Goal: Information Seeking & Learning: Learn about a topic

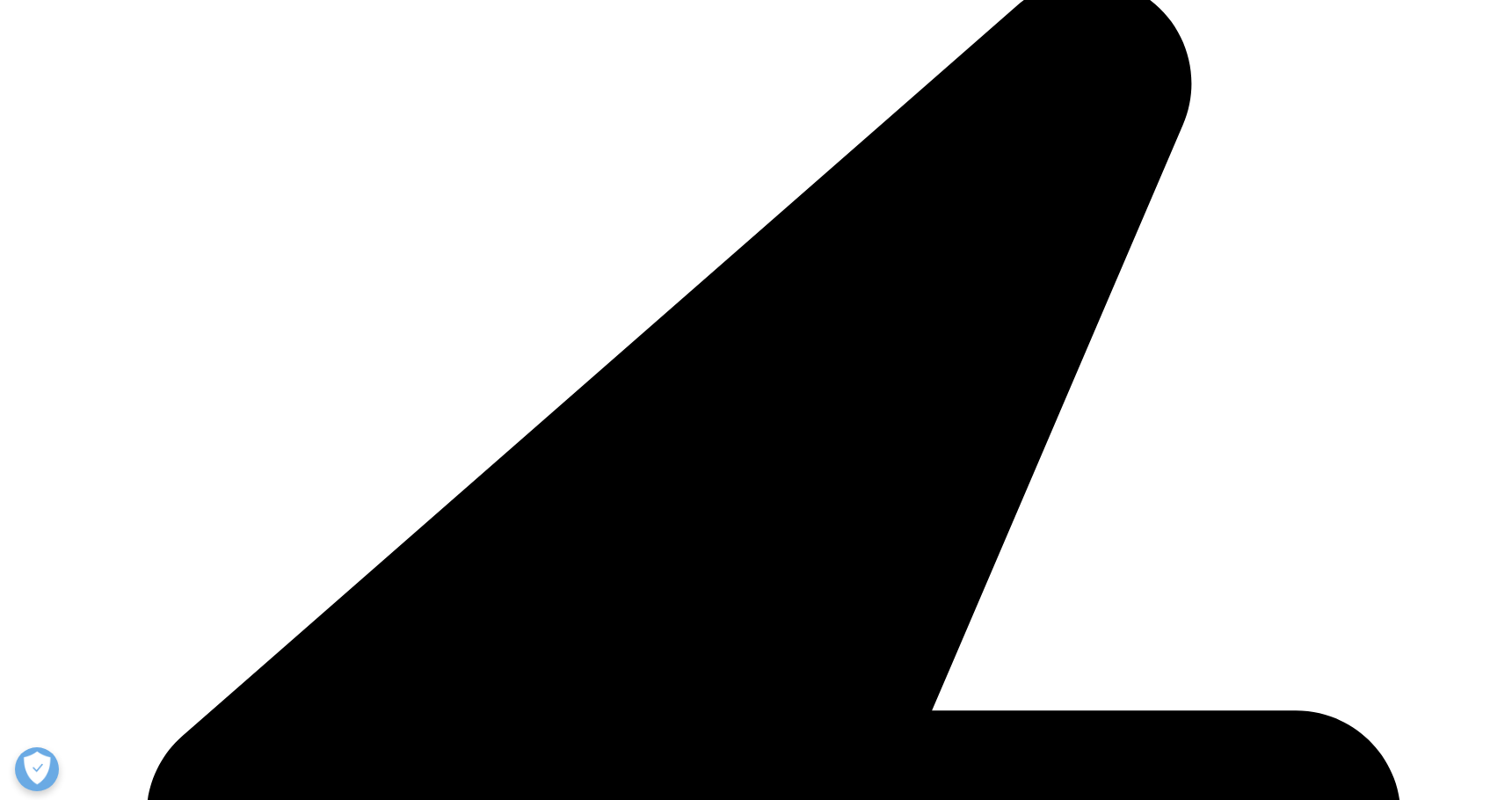
scroll to position [2223, 0]
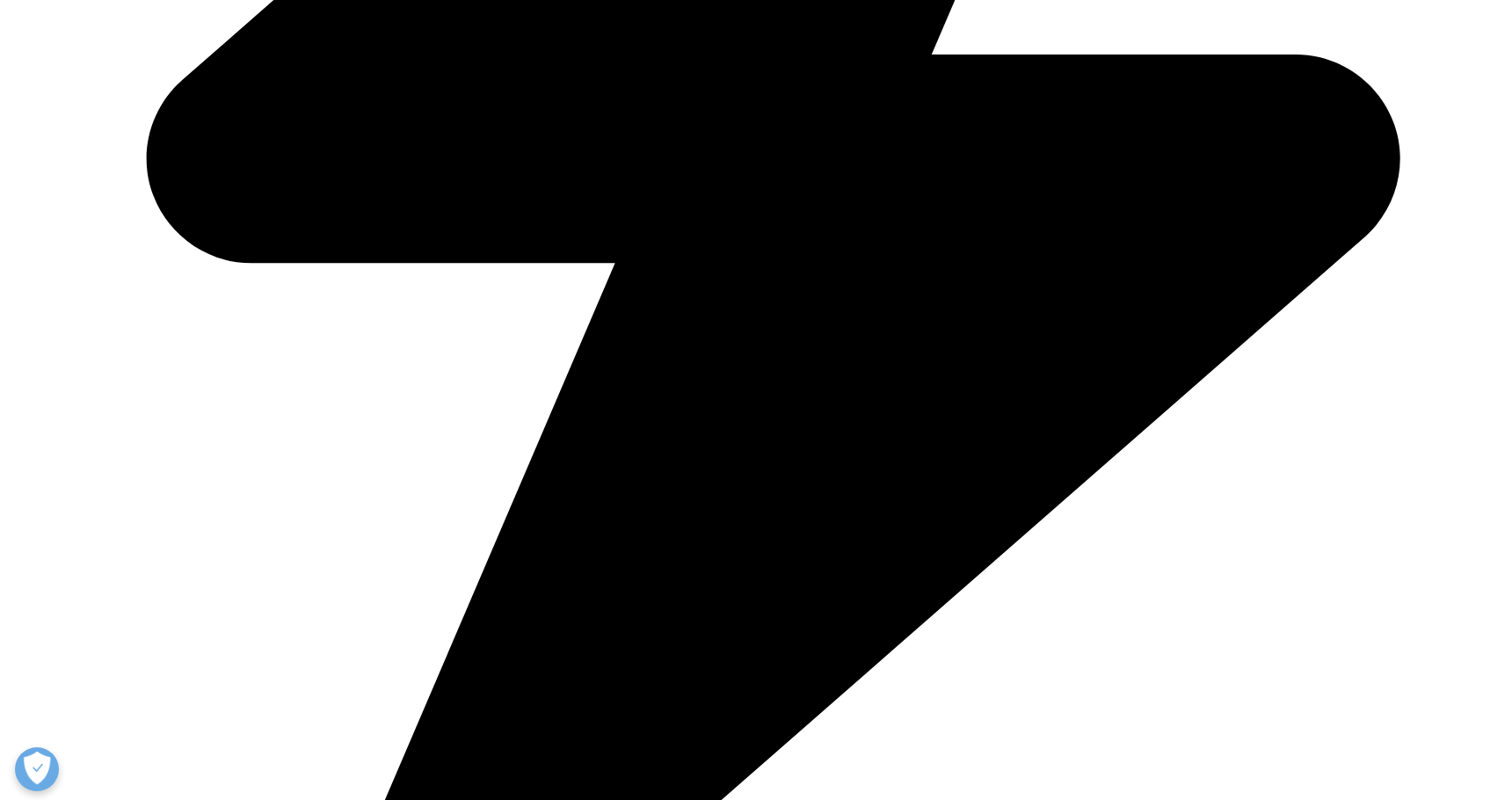
scroll to position [1085, 0]
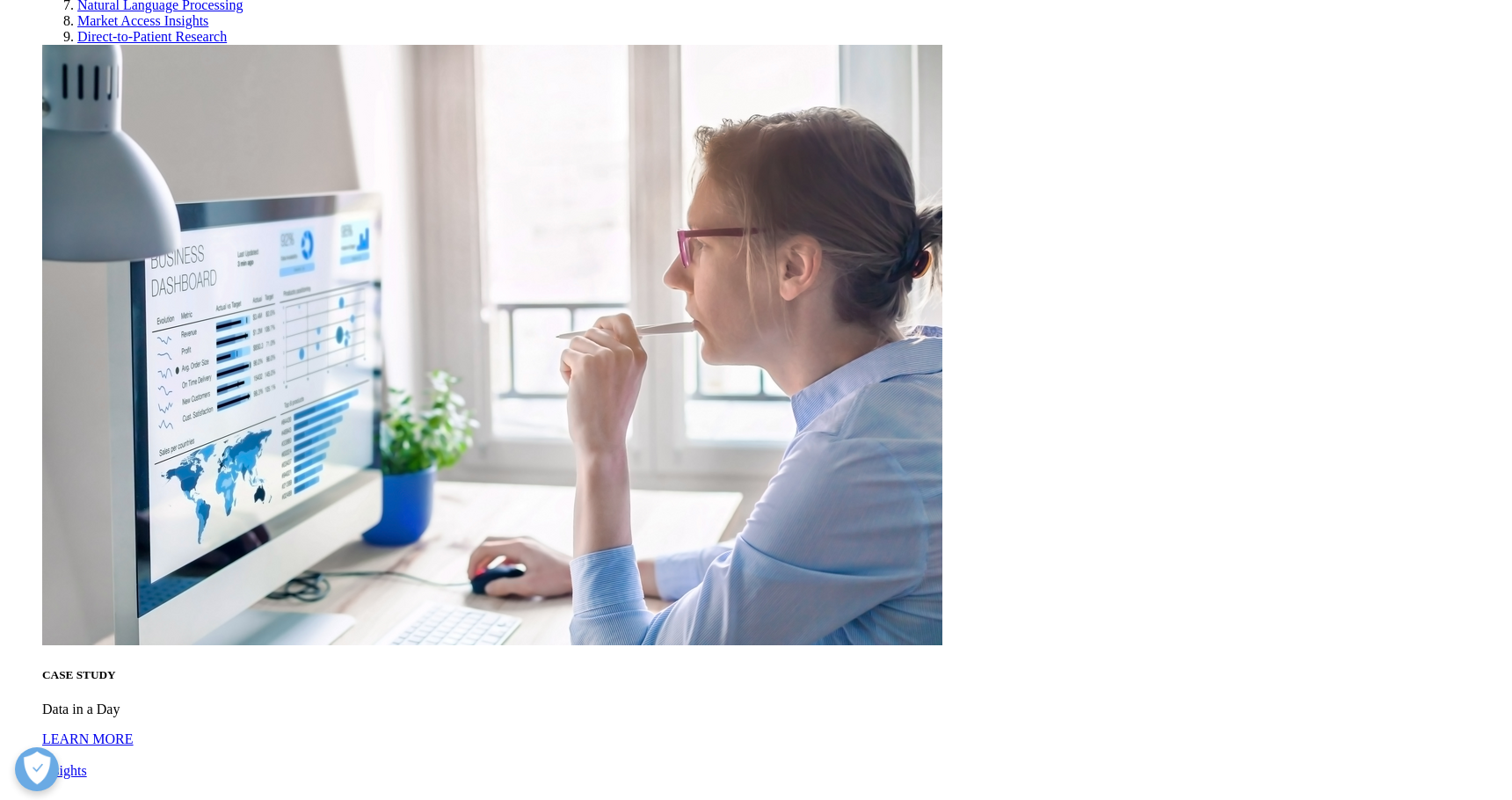
scroll to position [5373, 0]
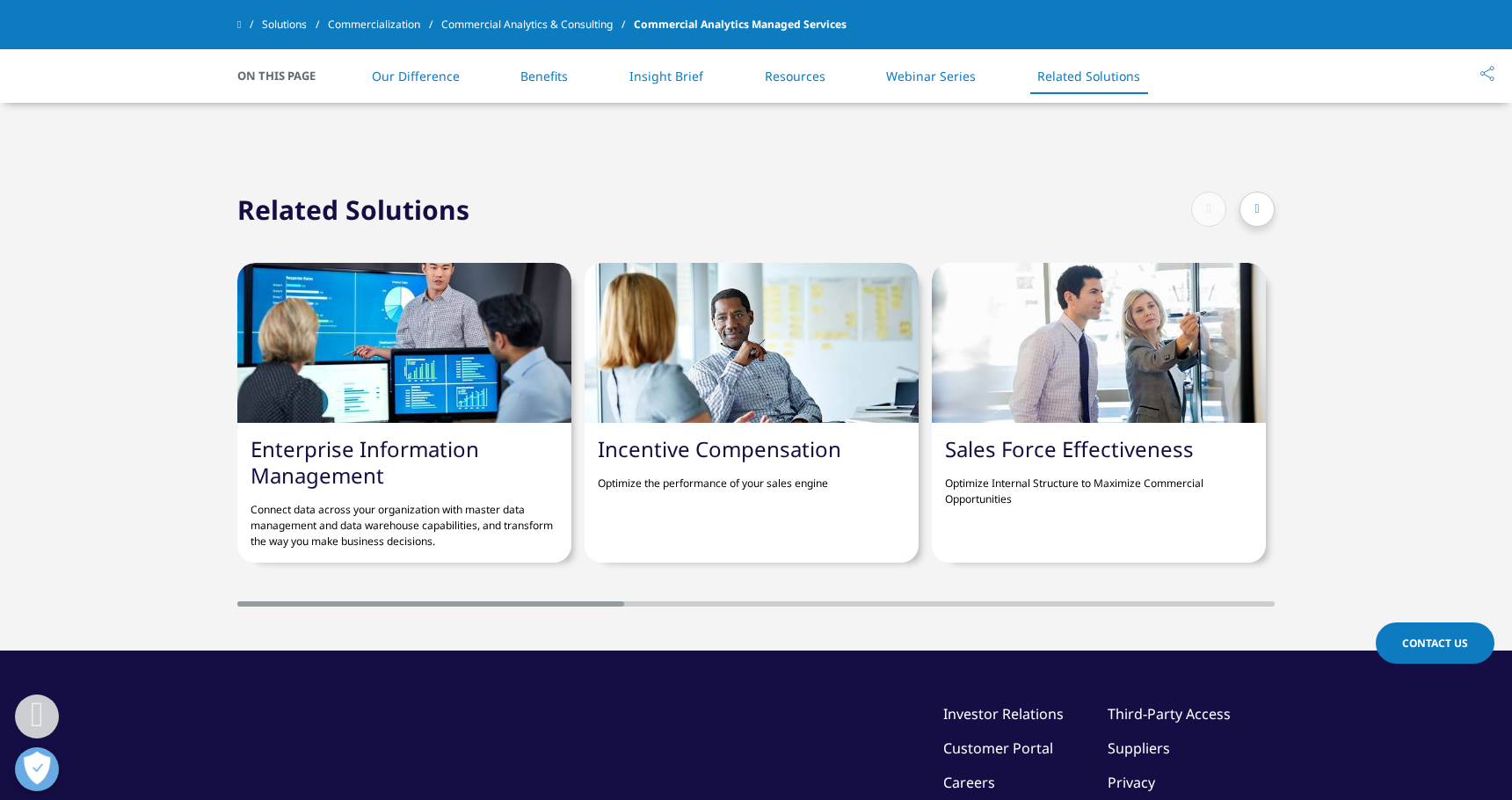
scroll to position [5773, 0]
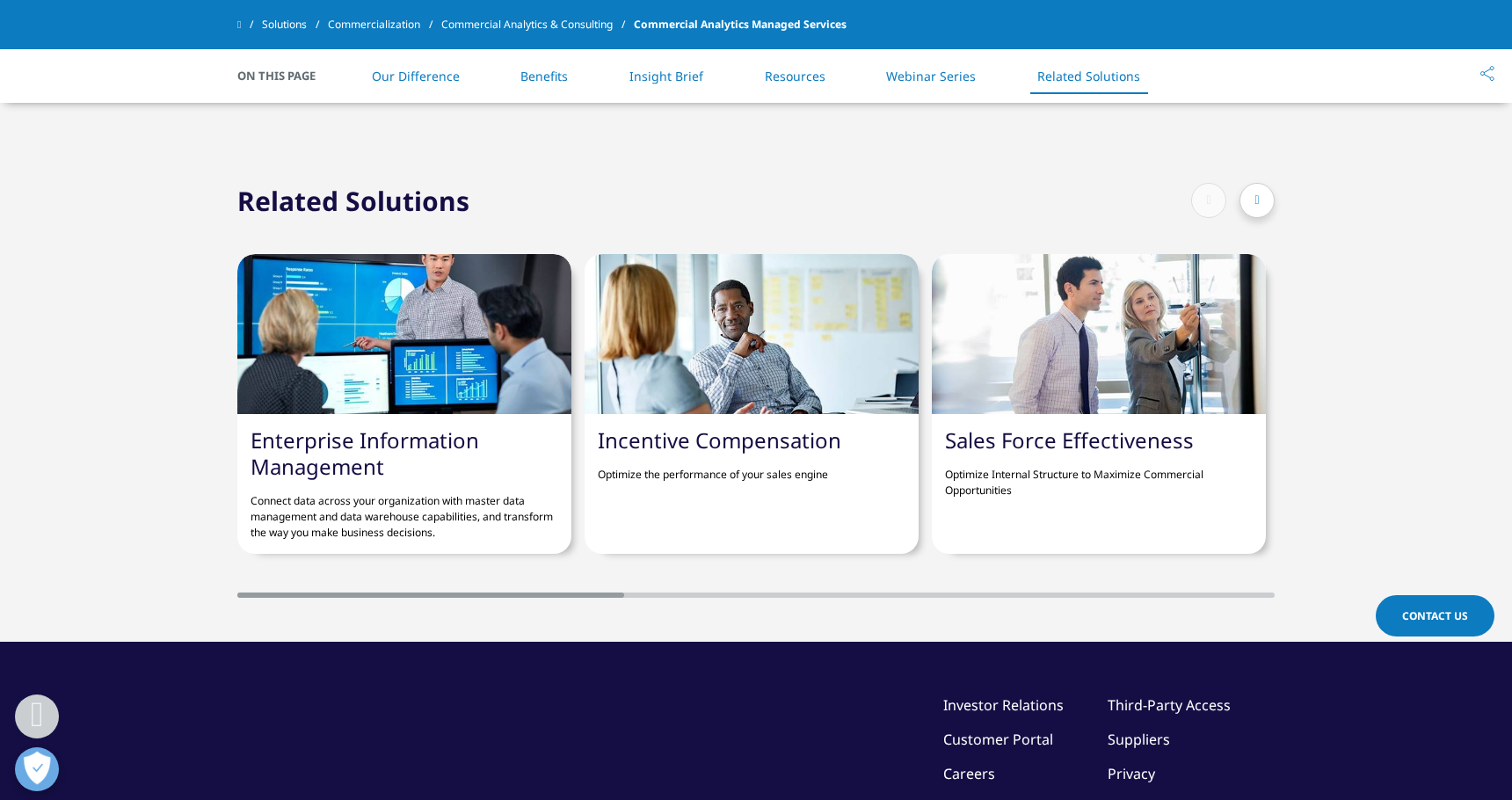
click at [1259, 202] on icon at bounding box center [1257, 201] width 5 height 13
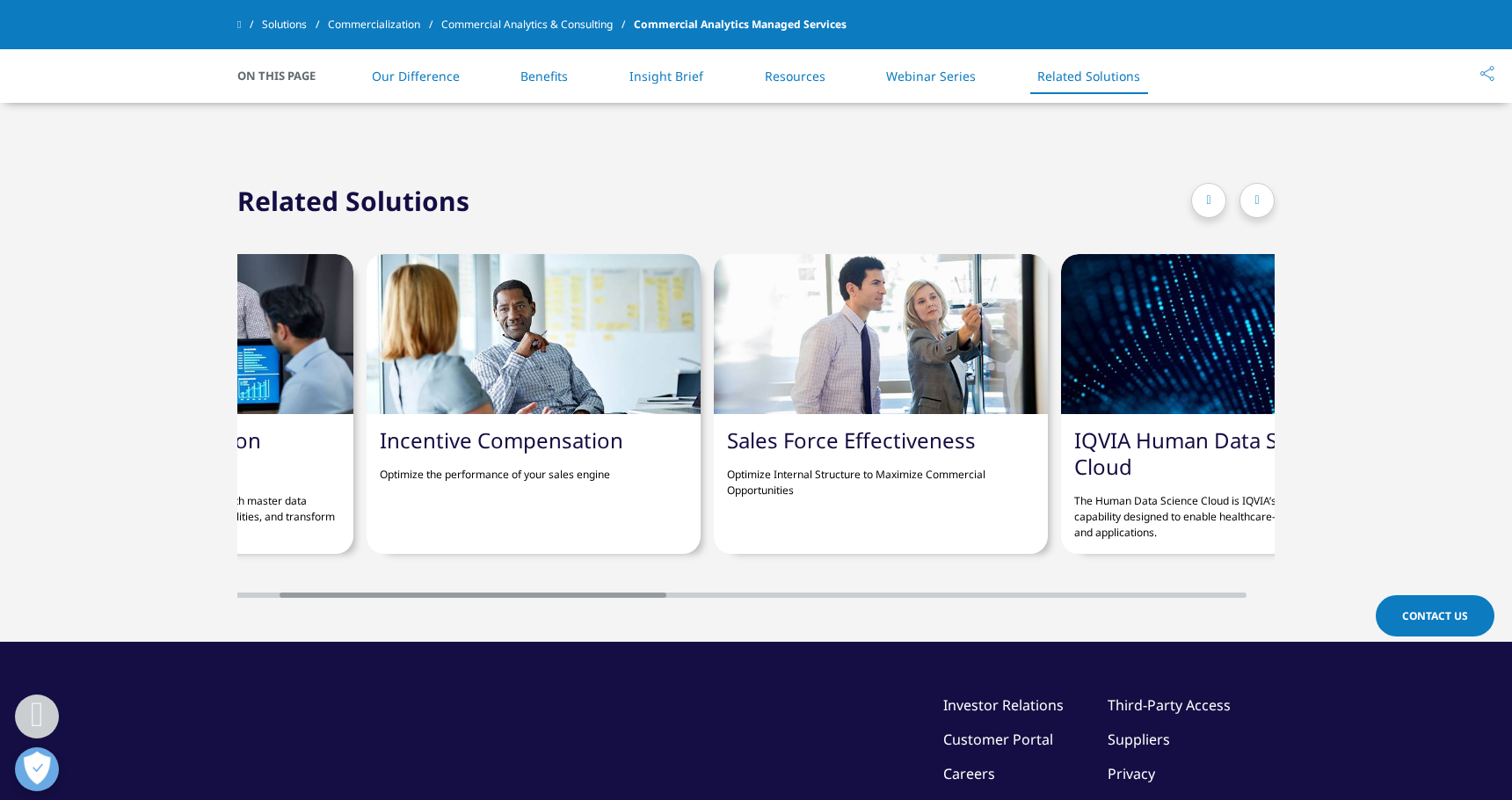
scroll to position [0, 334]
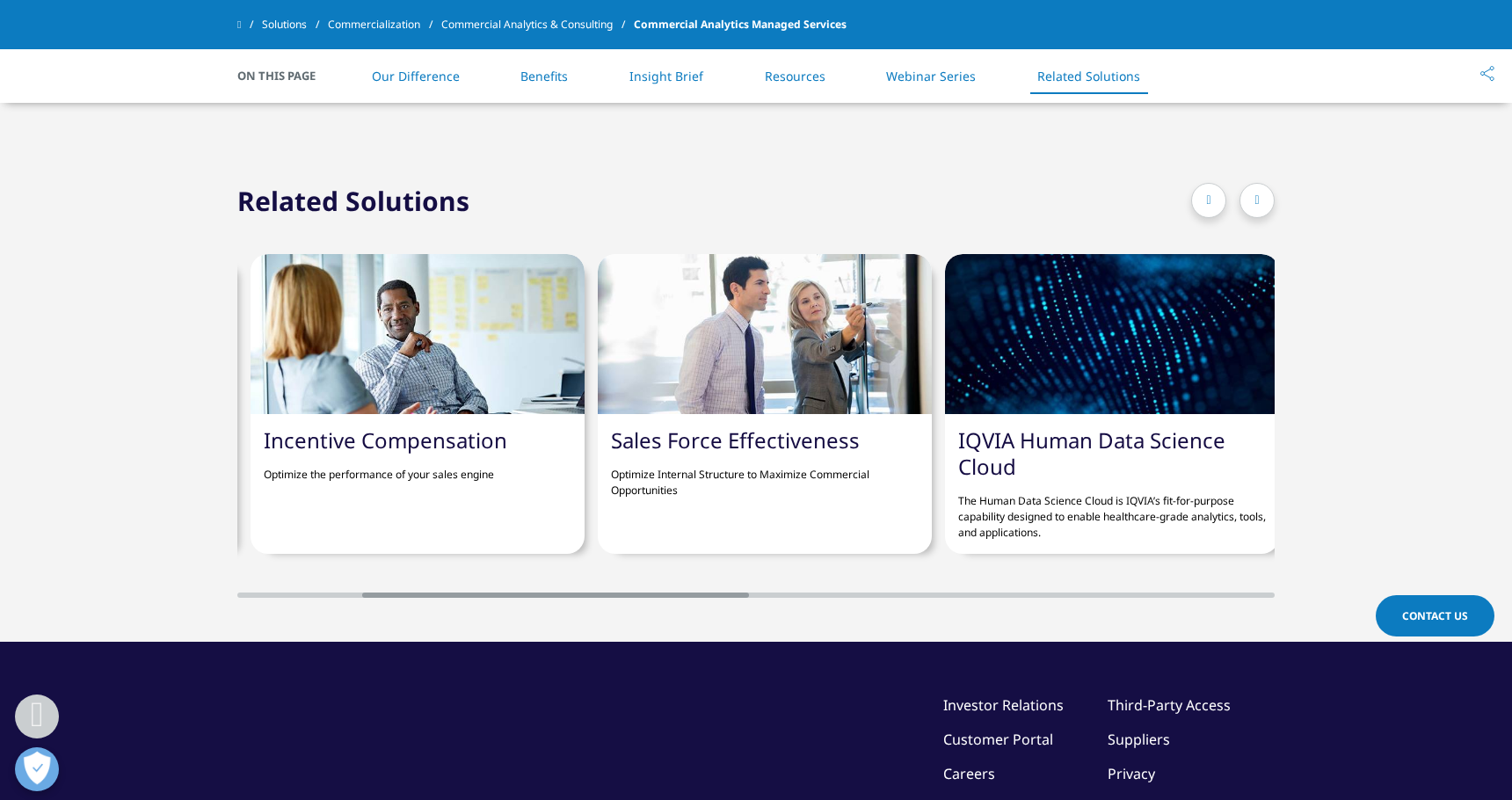
click at [1264, 205] on div at bounding box center [1257, 200] width 35 height 35
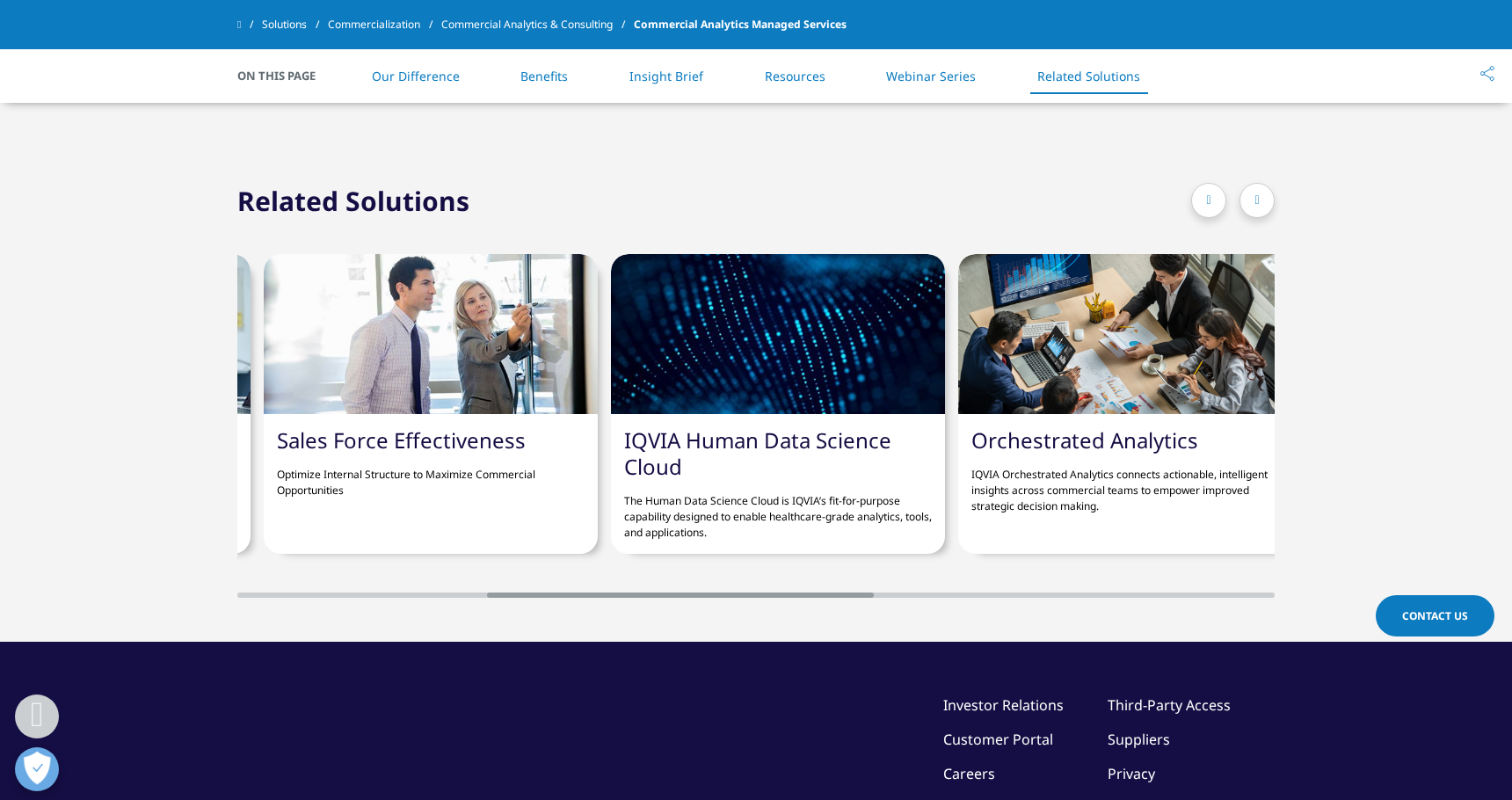
click at [1264, 205] on div at bounding box center [1257, 200] width 35 height 35
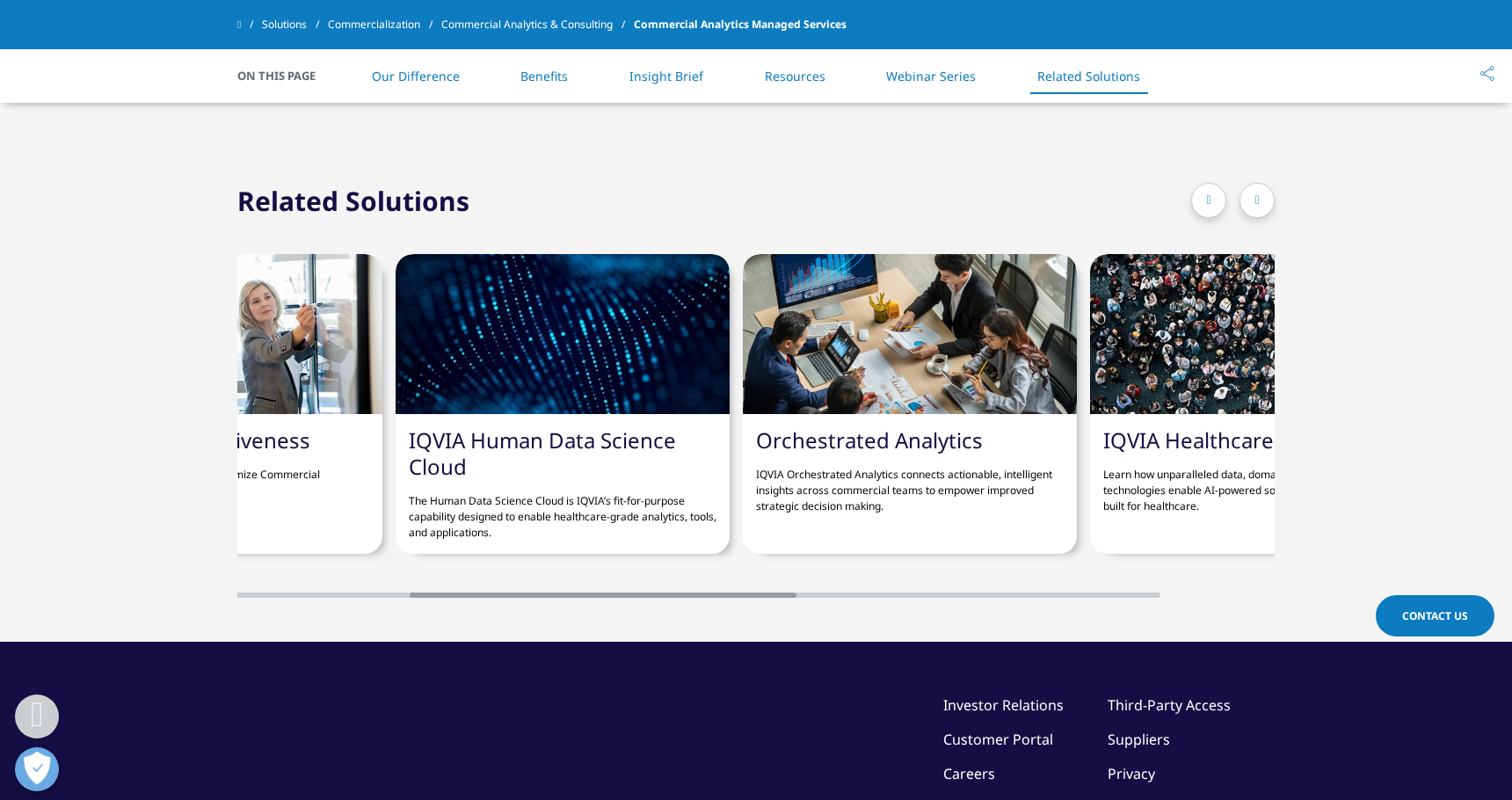
scroll to position [0, 1002]
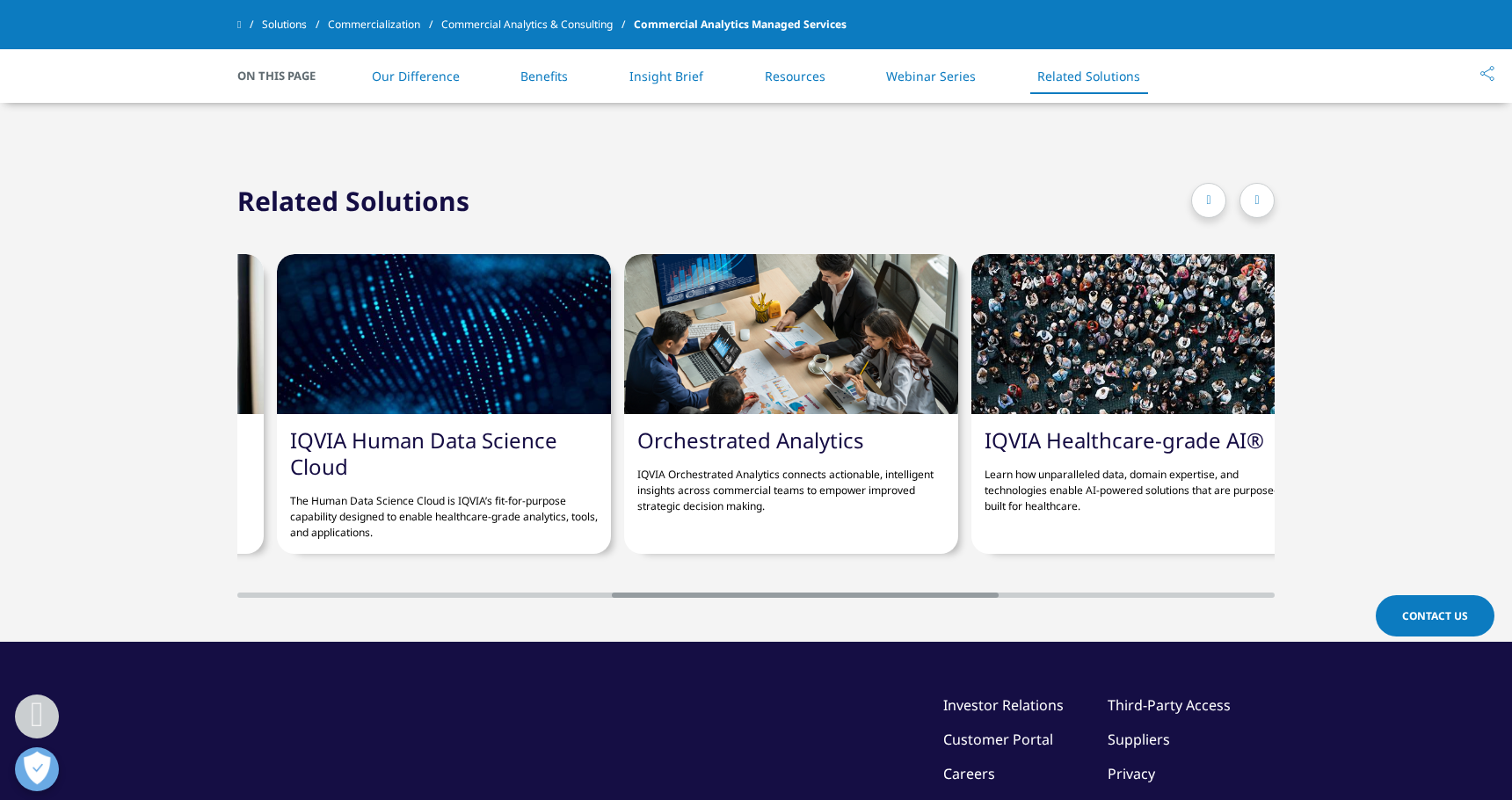
click at [1264, 205] on div at bounding box center [1257, 200] width 35 height 35
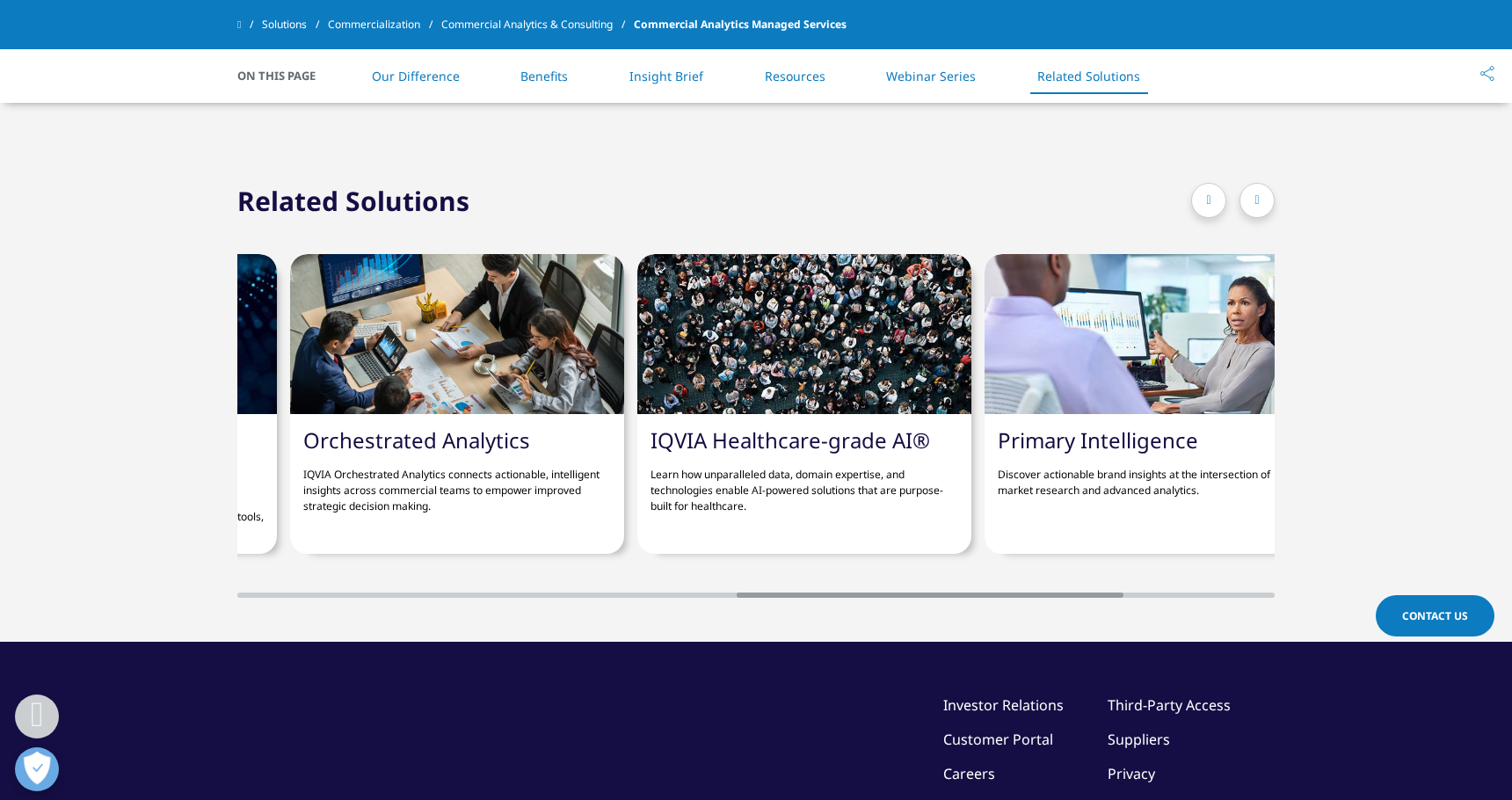
click at [1264, 205] on div at bounding box center [1257, 200] width 35 height 35
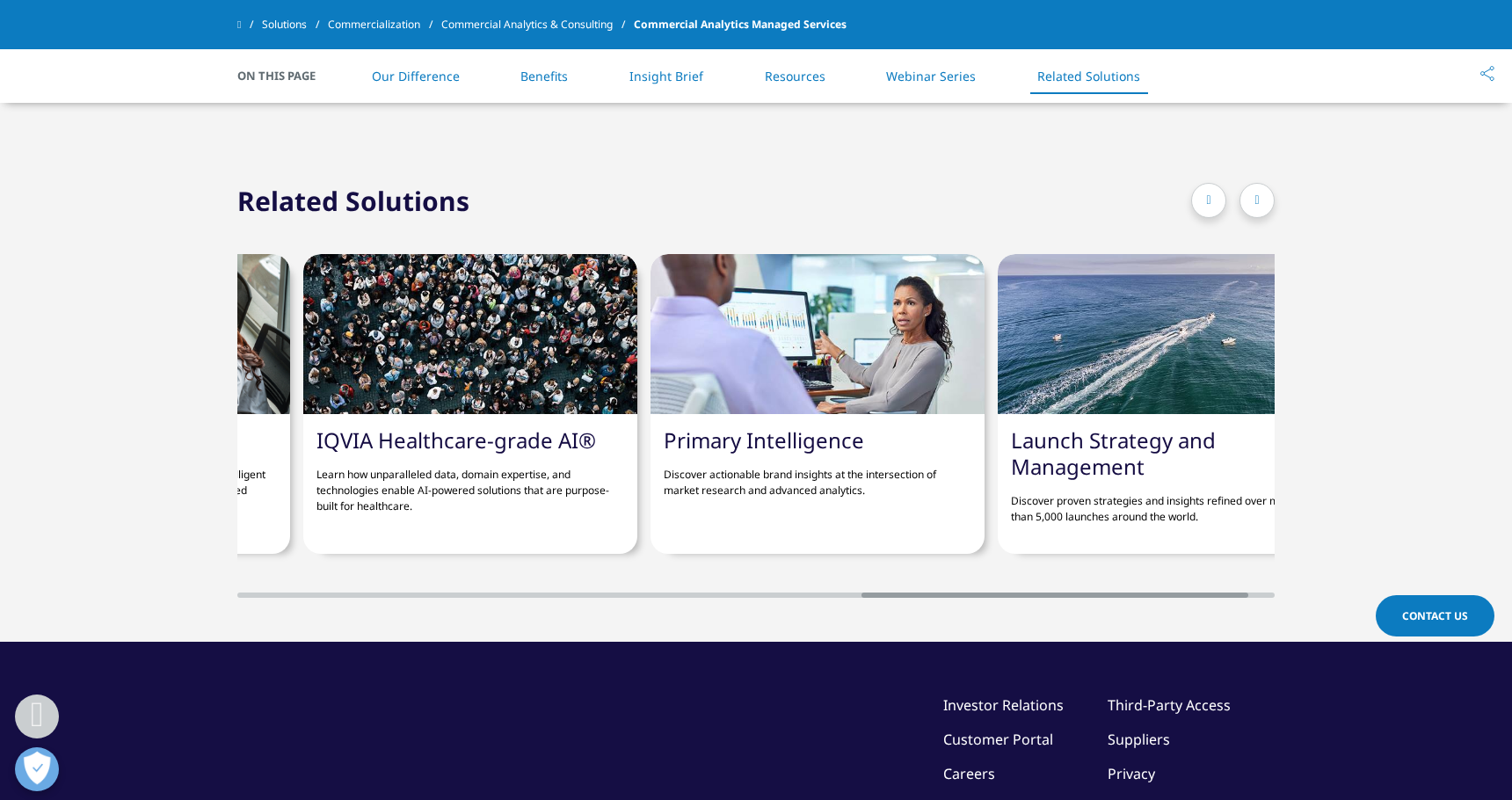
click at [1264, 205] on div at bounding box center [1257, 200] width 35 height 35
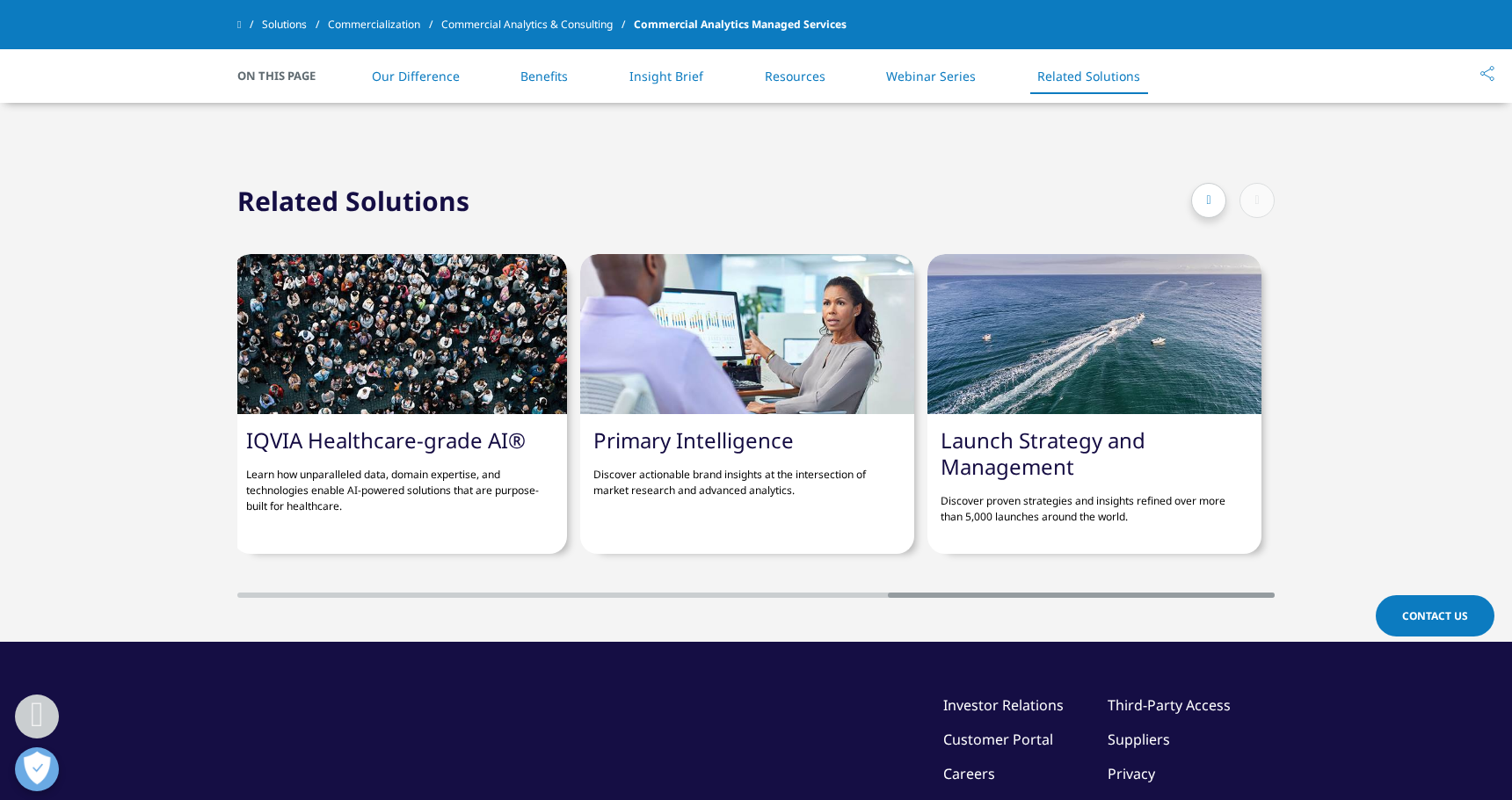
scroll to position [0, 1740]
click at [1449, 412] on div "Enterprise Information Management Connect data across your organization with ma…" at bounding box center [756, 408] width 1512 height 379
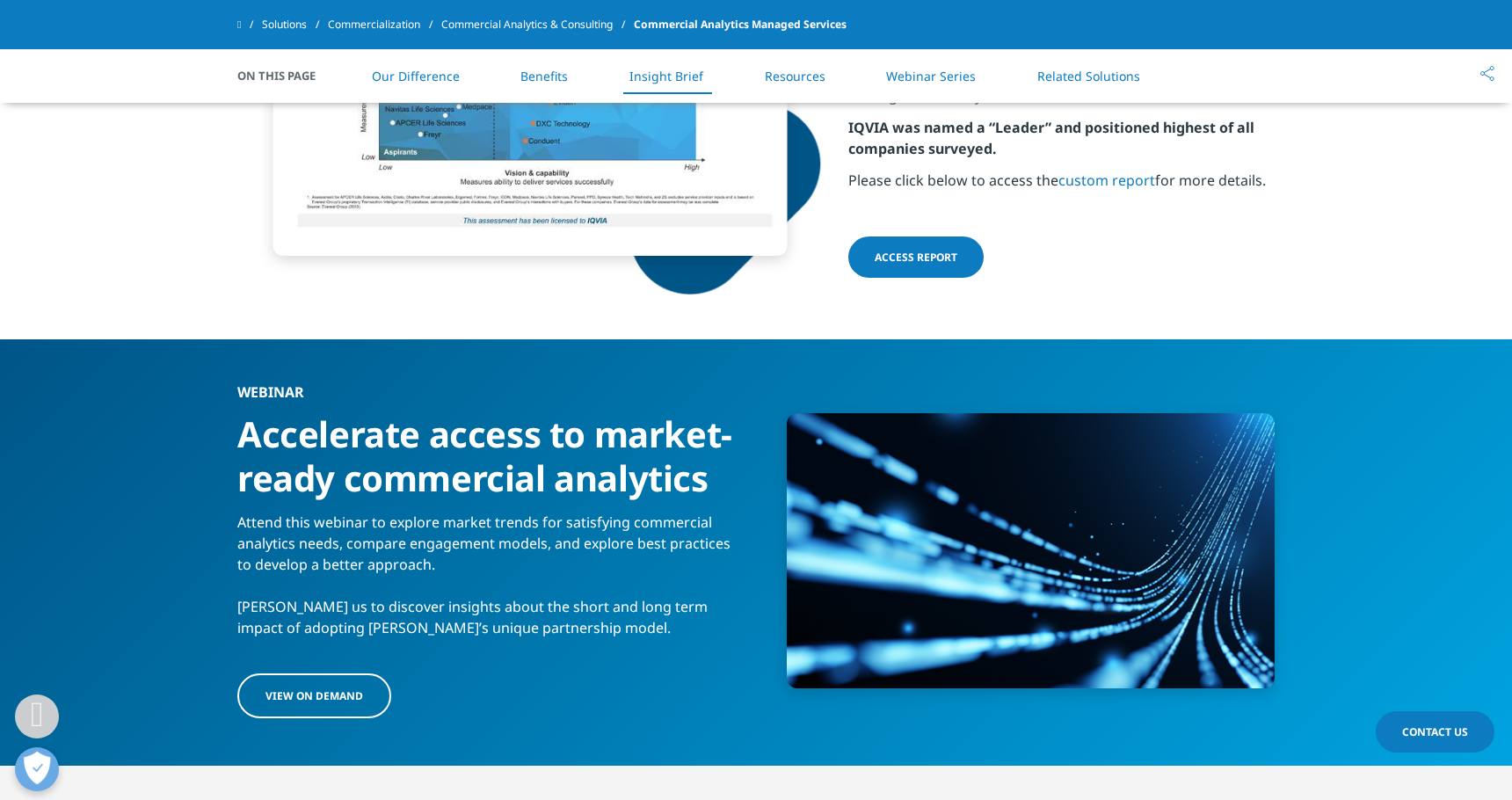
scroll to position [4028, 0]
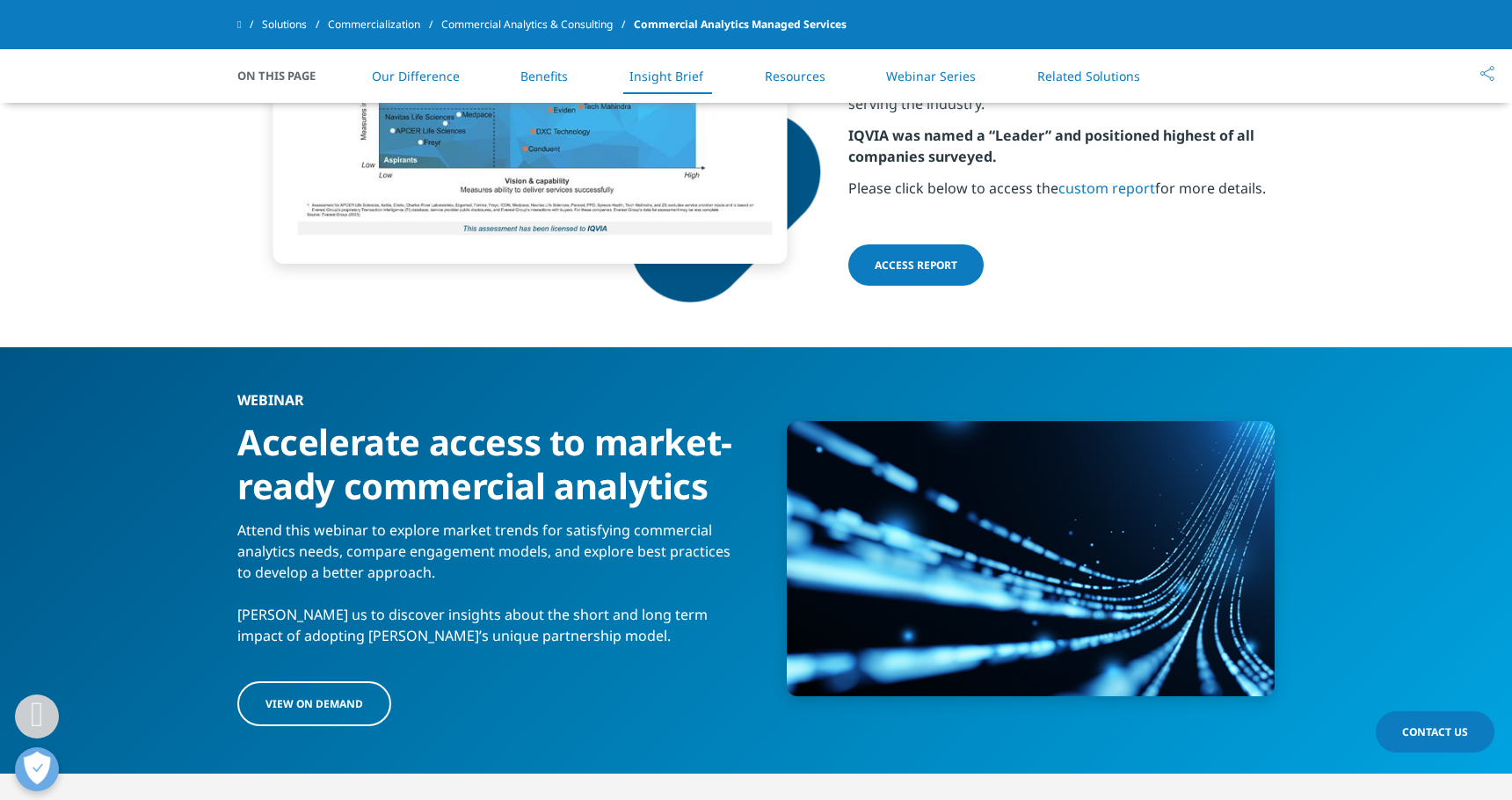
click at [817, 76] on link "Resources" at bounding box center [795, 75] width 61 height 16
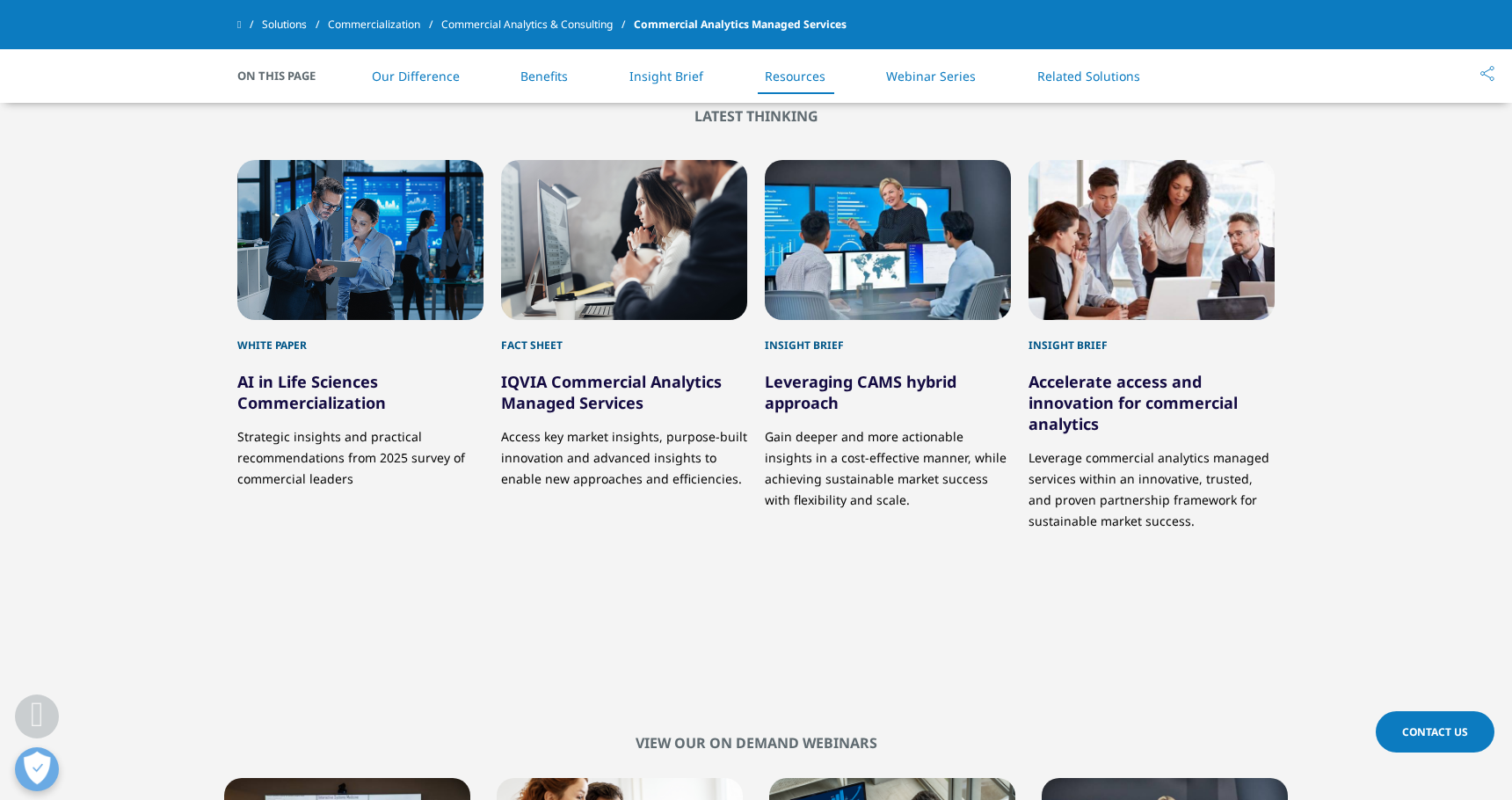
scroll to position [4745, 0]
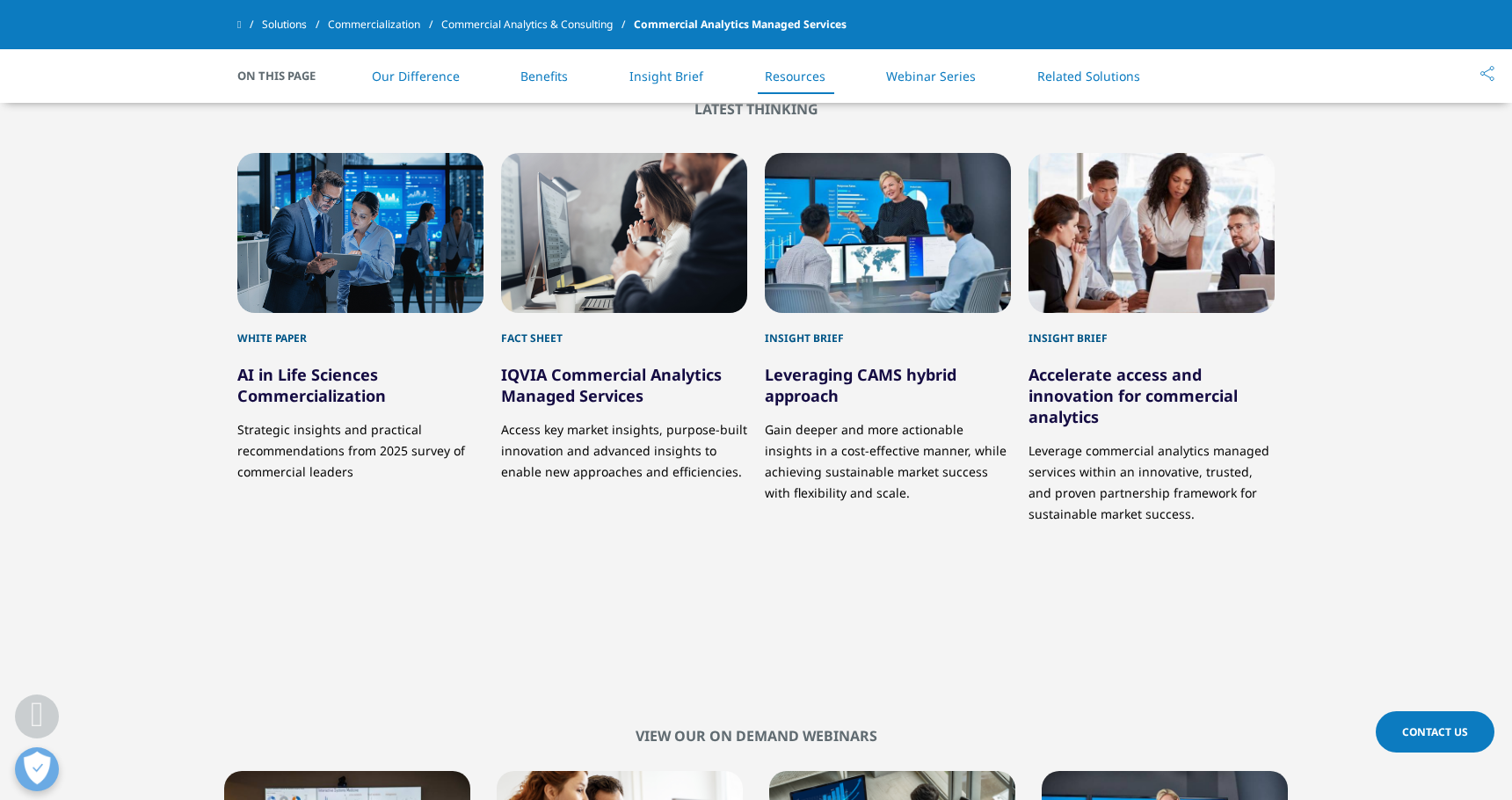
click at [930, 86] on li "Webinar Series" at bounding box center [930, 75] width 125 height 52
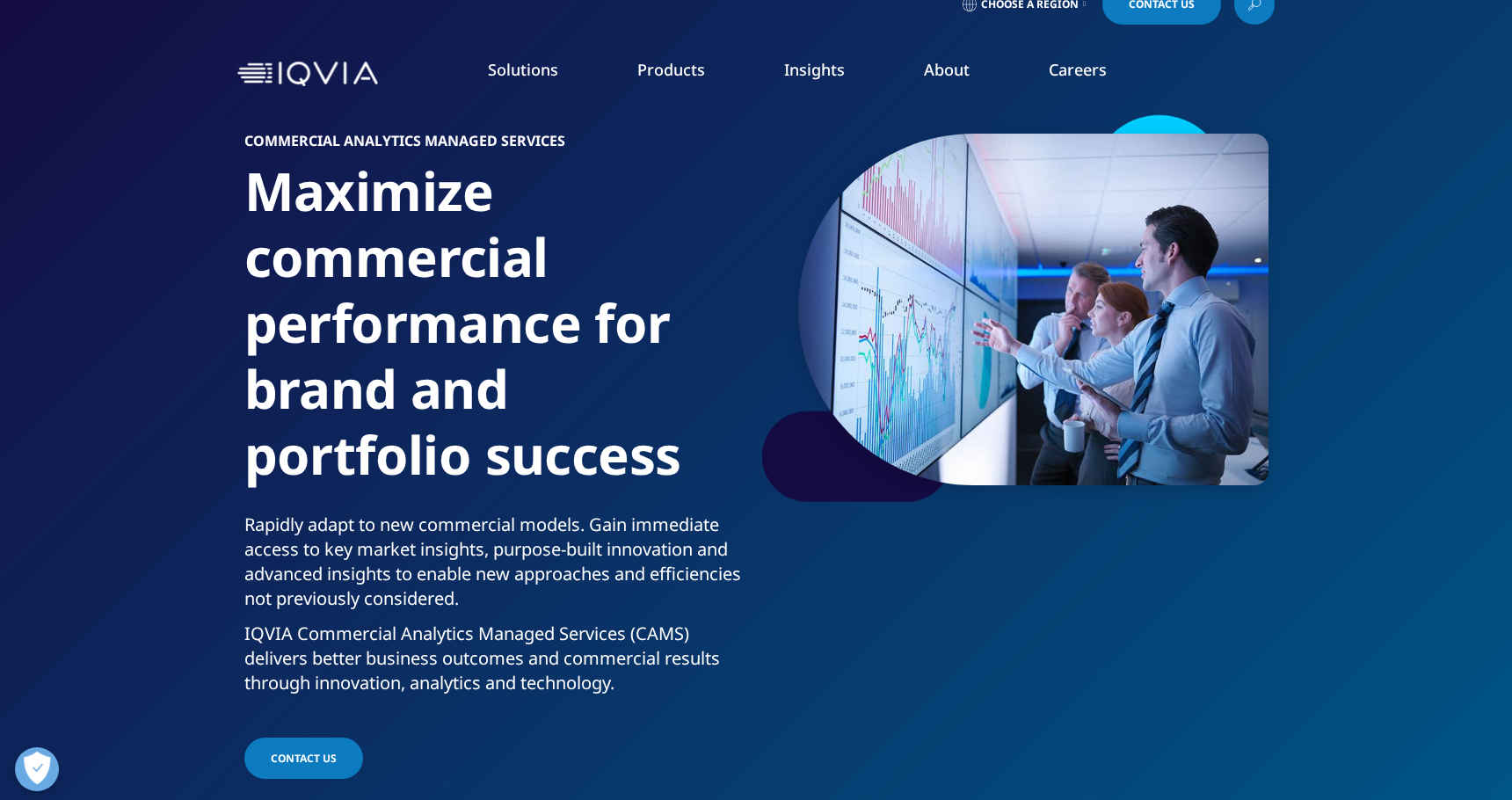
scroll to position [0, 0]
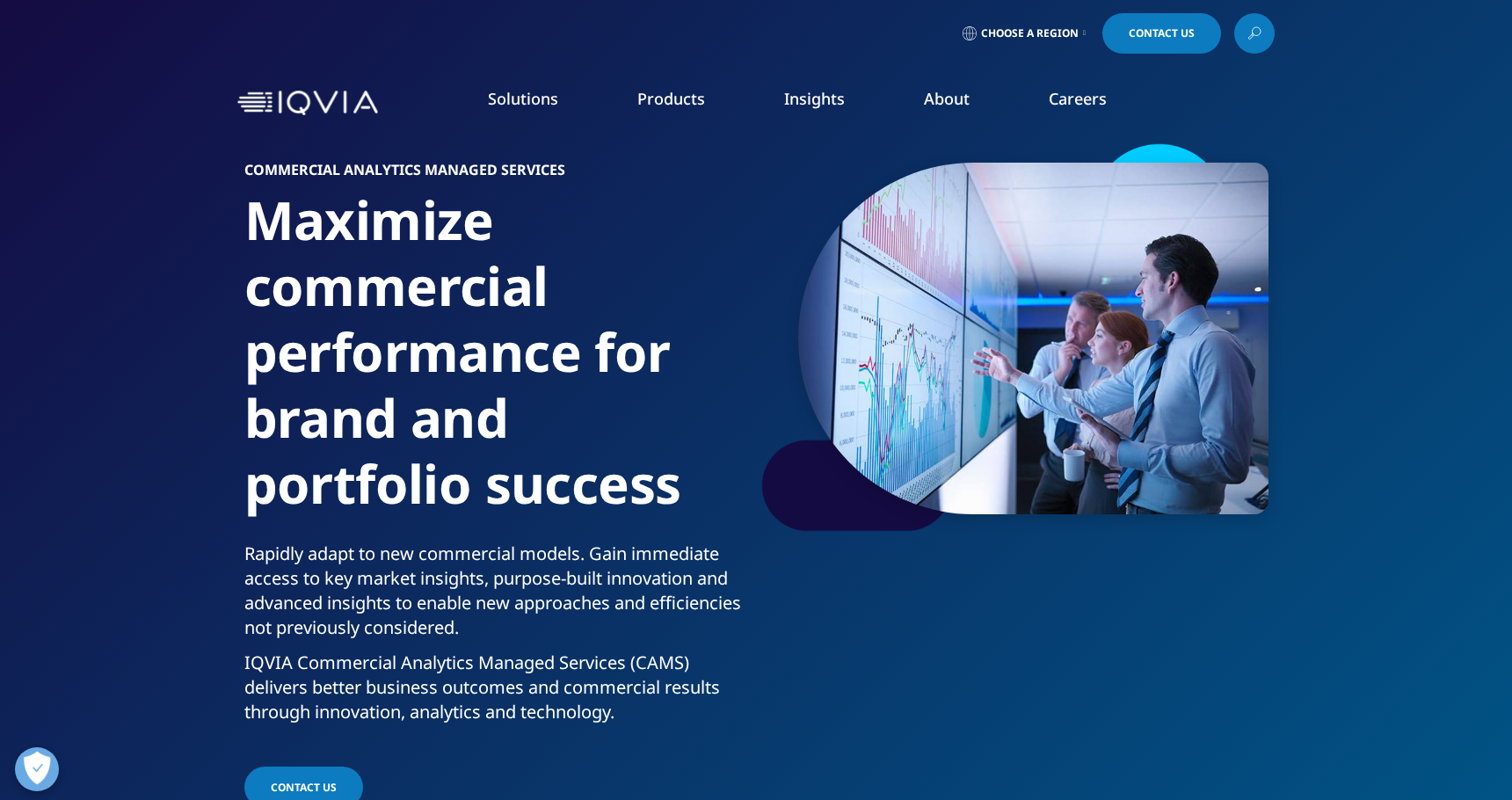
click at [1085, 75] on nav "Solutions quick find a capability Clear Search Loading SOLUTIONS Research & Dev…" at bounding box center [830, 103] width 890 height 83
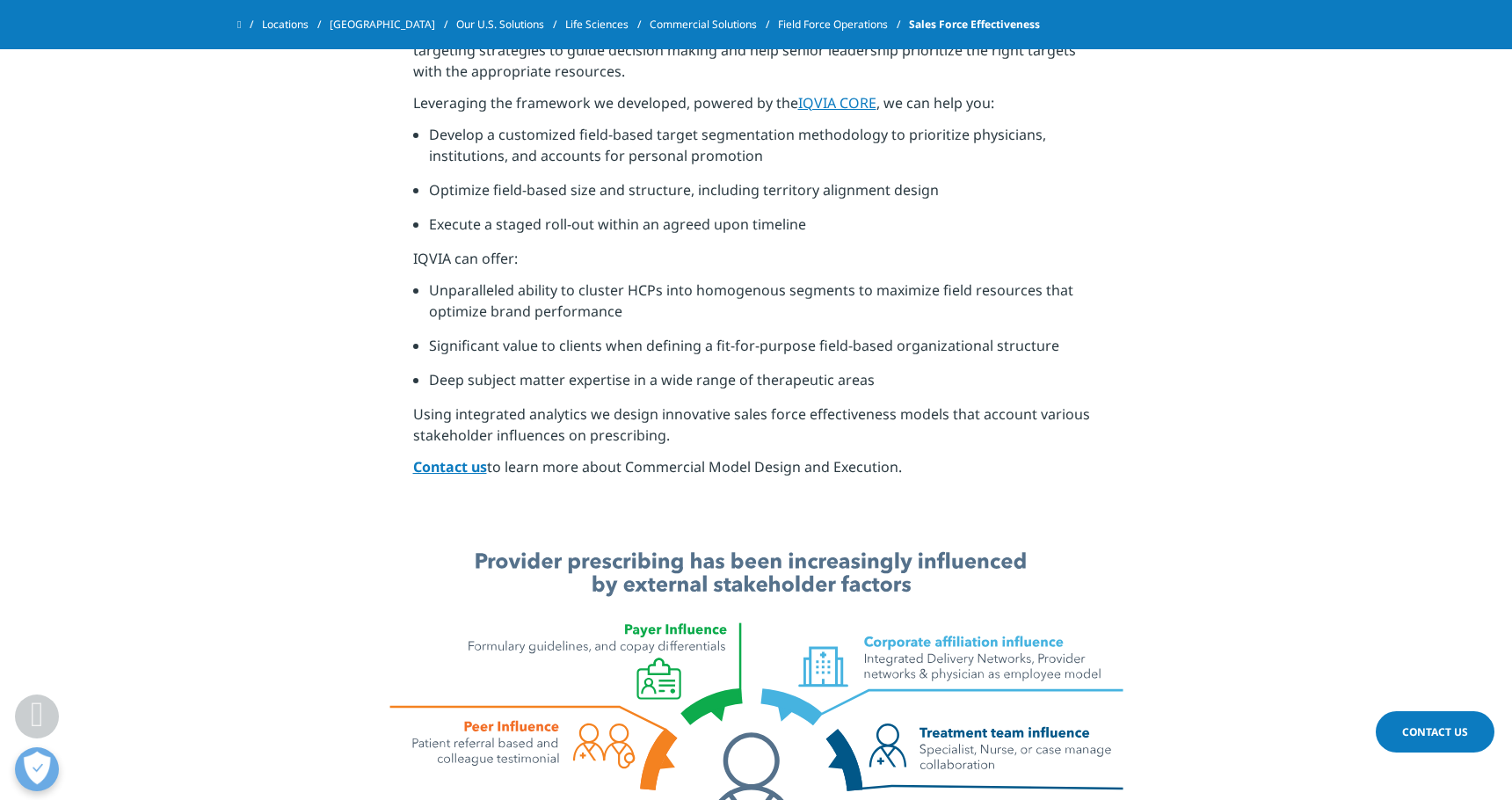
scroll to position [746, 0]
click at [817, 314] on li "Unparalleled ability to cluster HCPs into homogenous segments to maximize field…" at bounding box center [765, 306] width 671 height 55
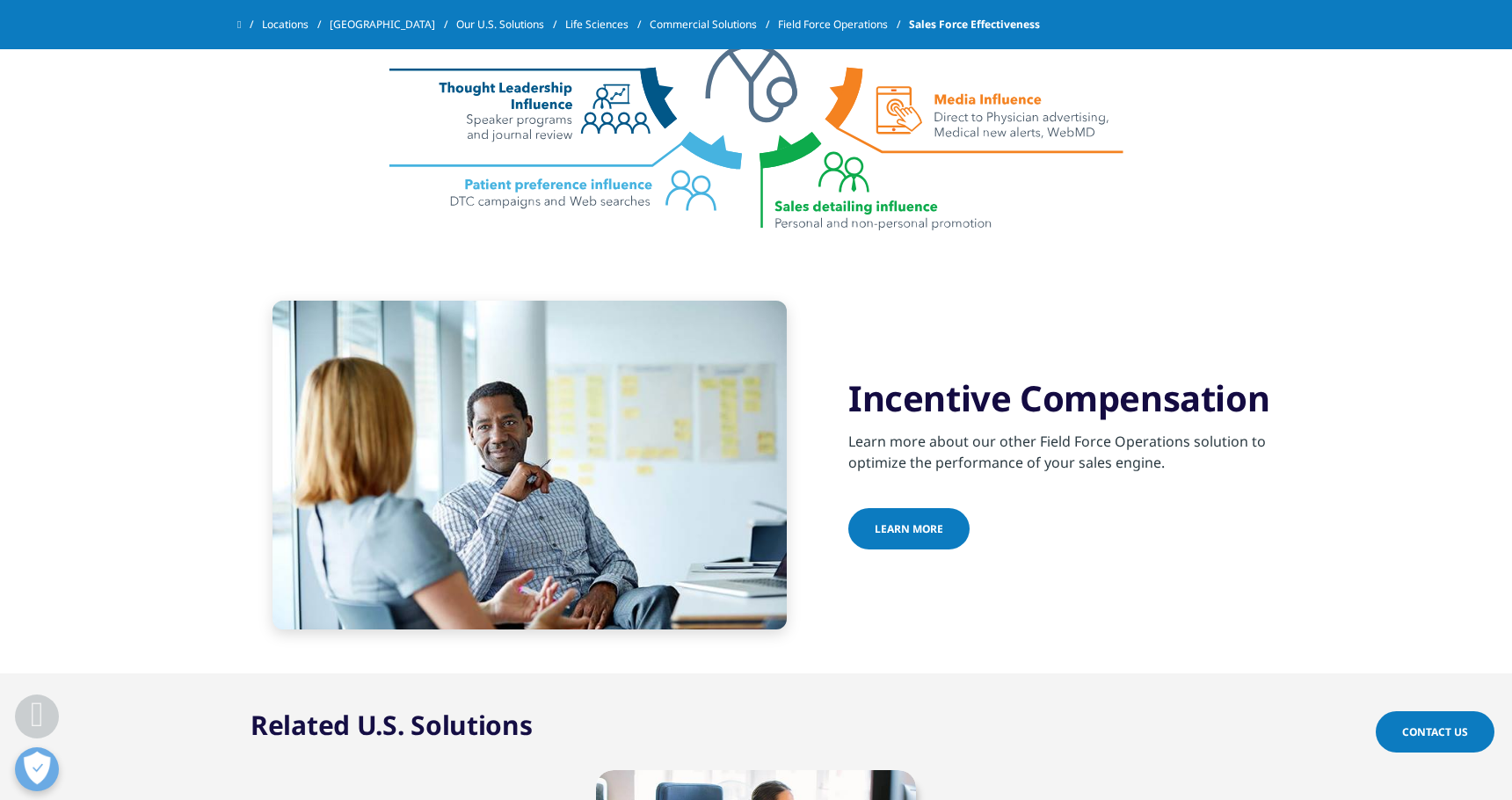
scroll to position [1483, 0]
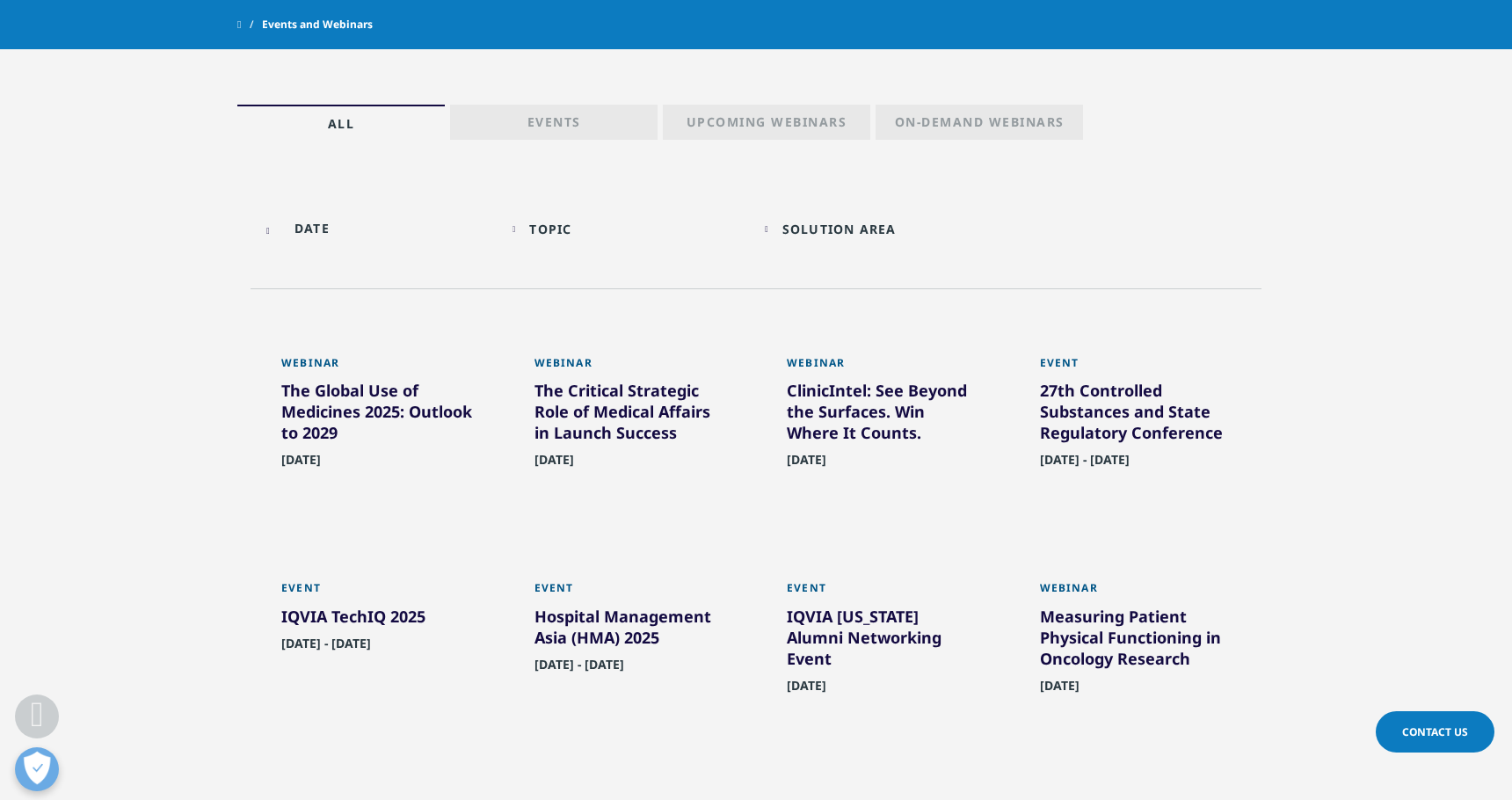
scroll to position [794, 0]
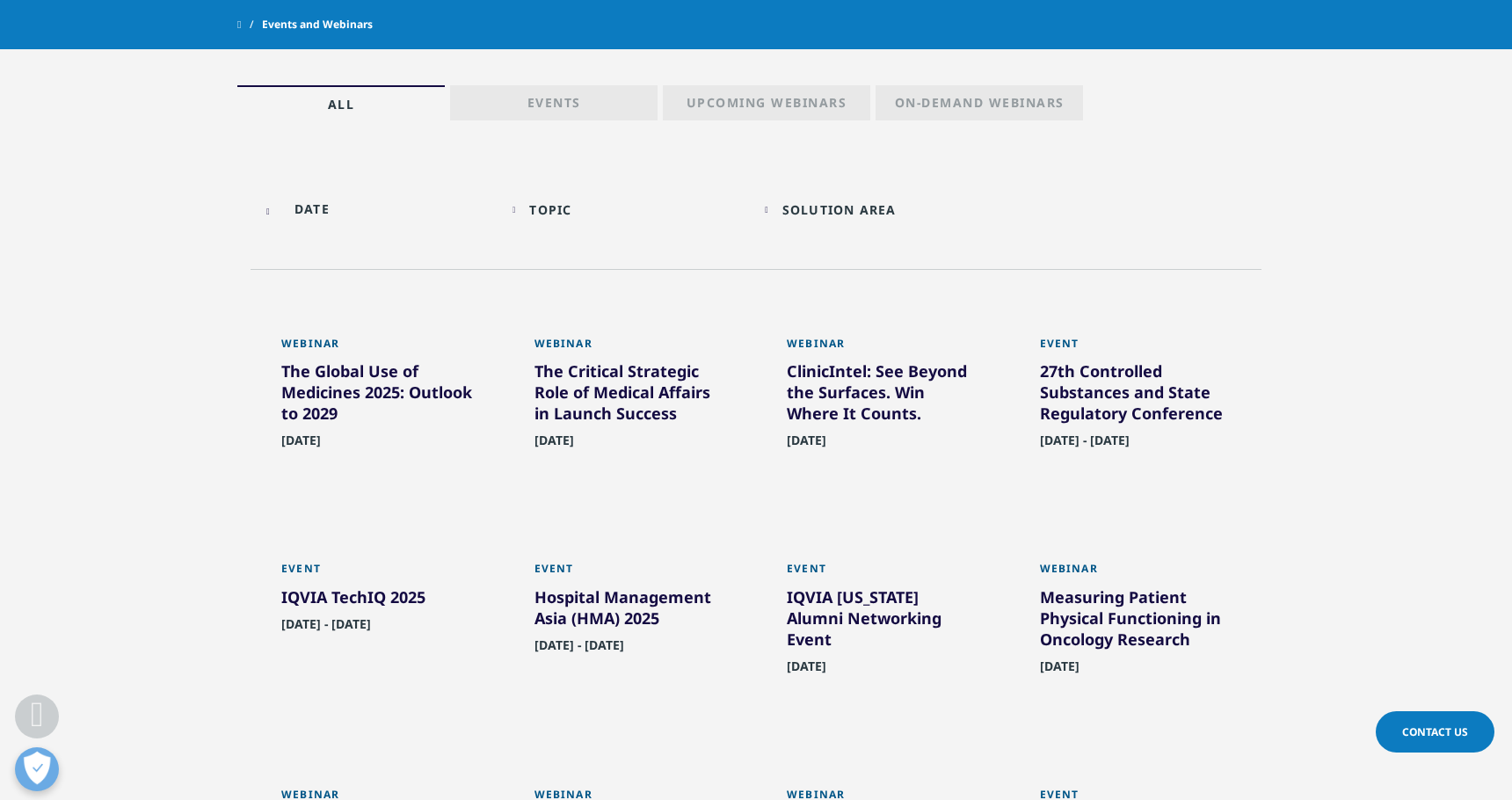
click at [812, 201] on div "Solution Area" at bounding box center [840, 209] width 115 height 16
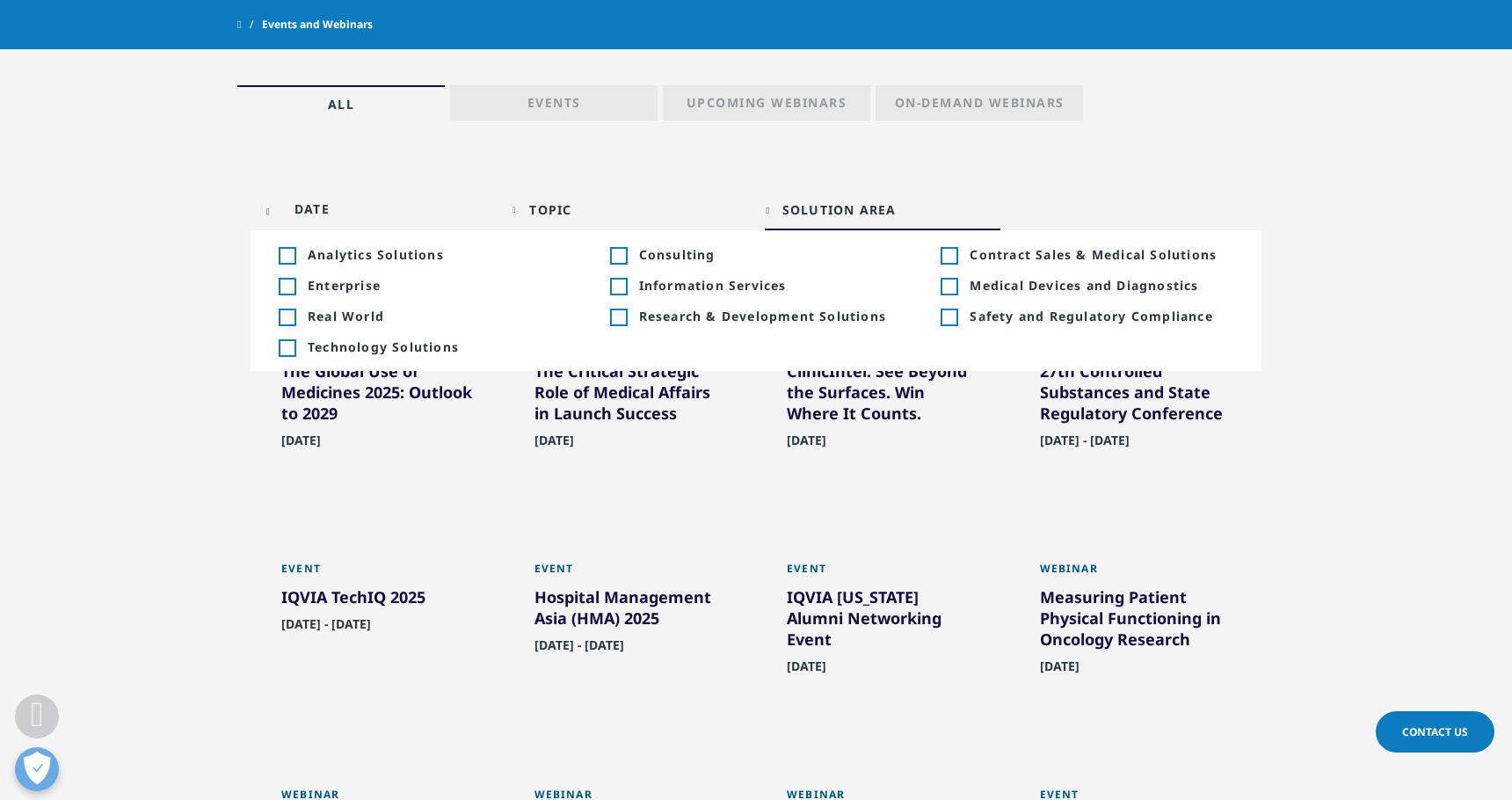
click at [812, 201] on div "Solution Area" at bounding box center [840, 209] width 115 height 16
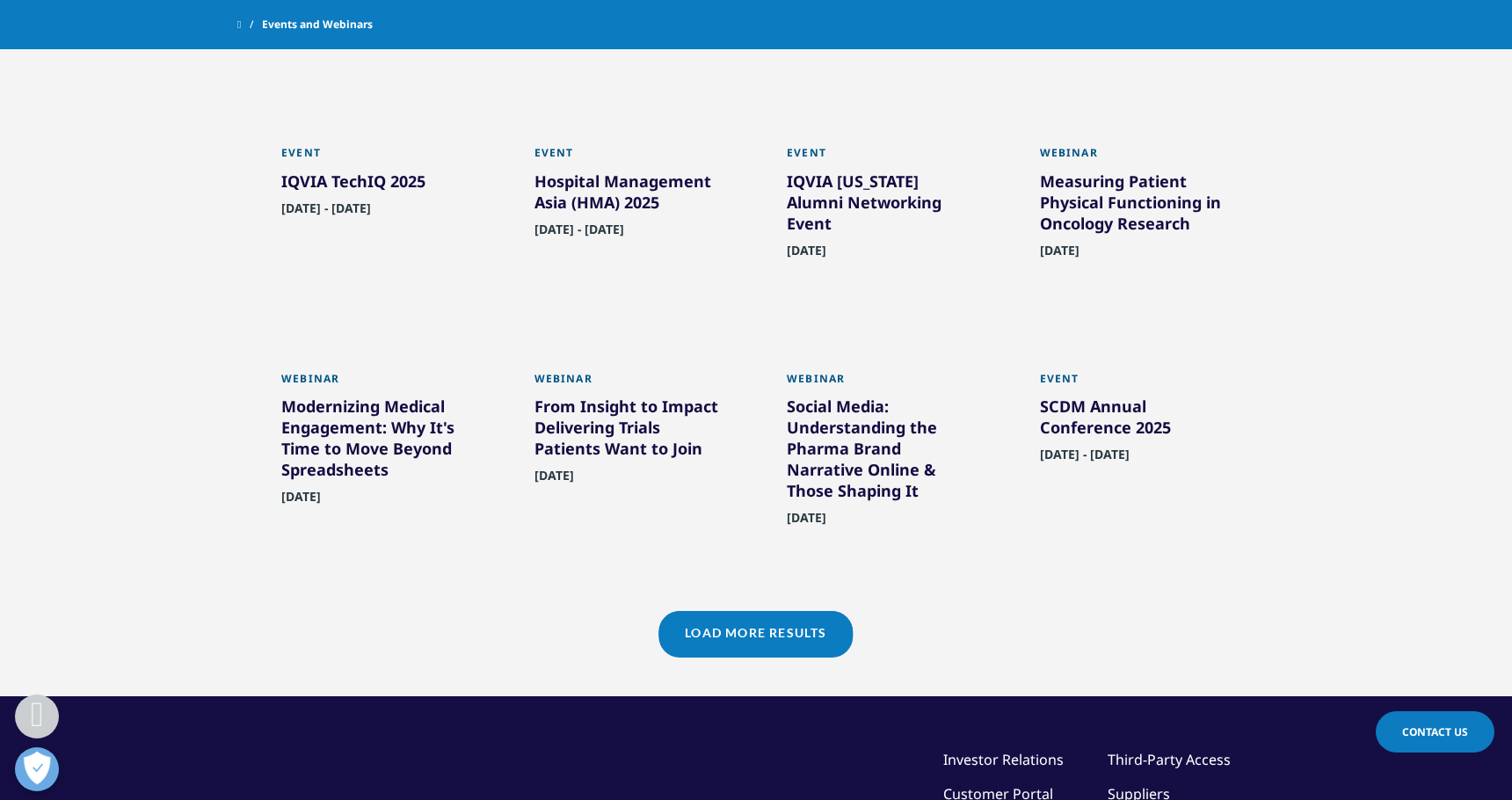
scroll to position [1219, 0]
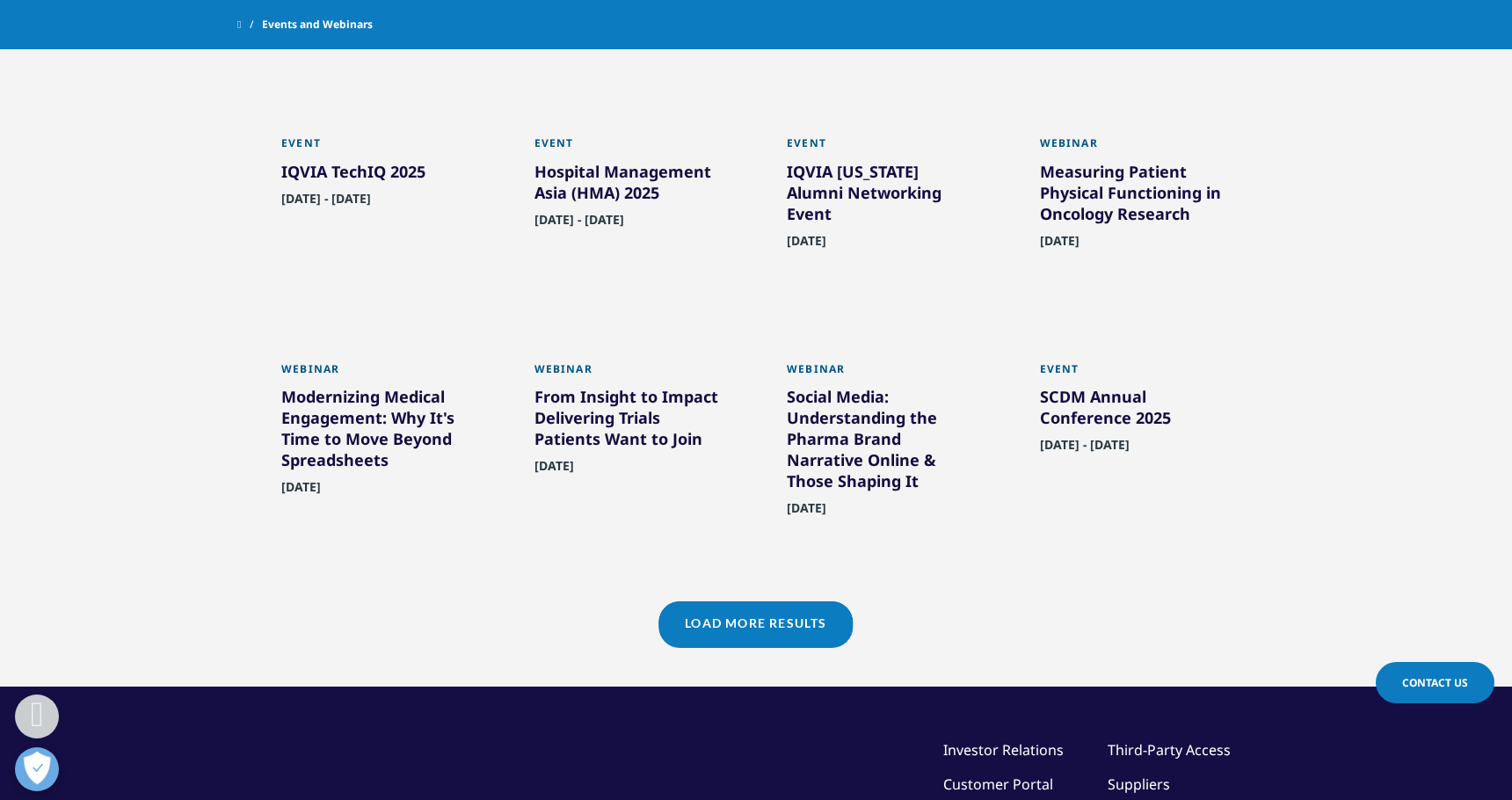
click at [809, 645] on link "Load More Results" at bounding box center [756, 622] width 195 height 43
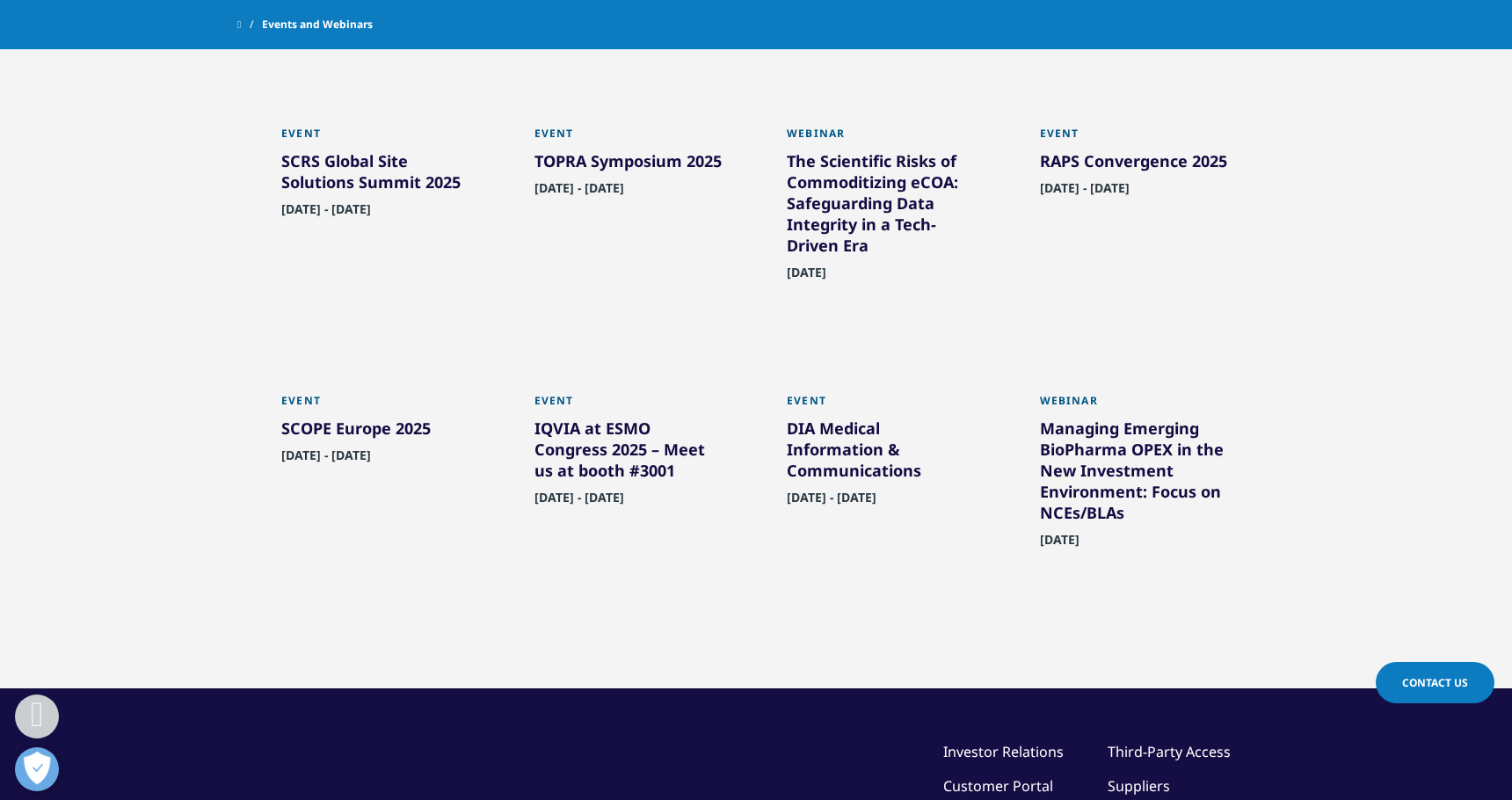
scroll to position [1727, 0]
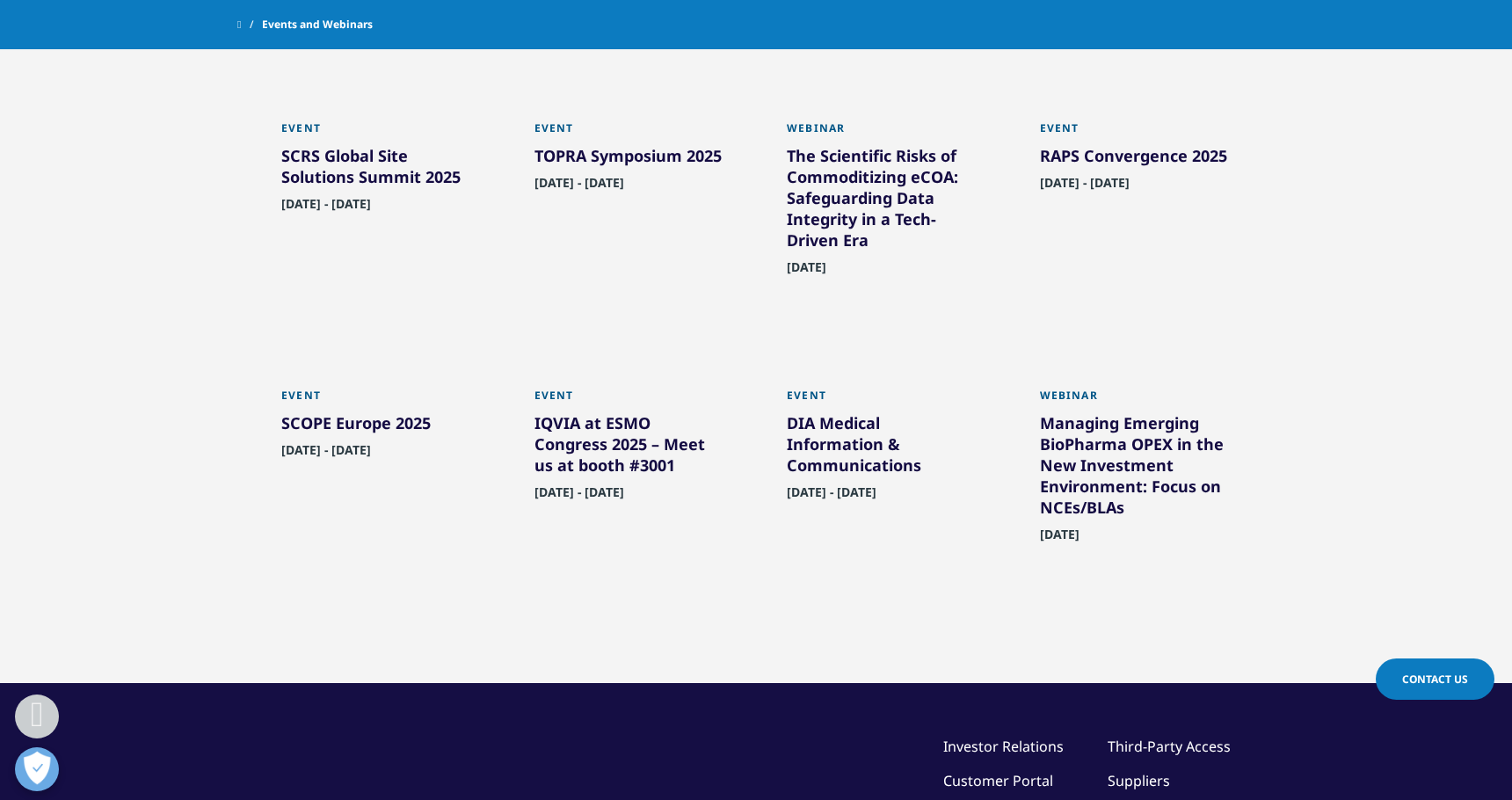
click at [786, 655] on div "Clear All Filters Webinar The Global Use of Medicines 2025: Outlook to 2029 Aug…" at bounding box center [756, 9] width 1011 height 1347
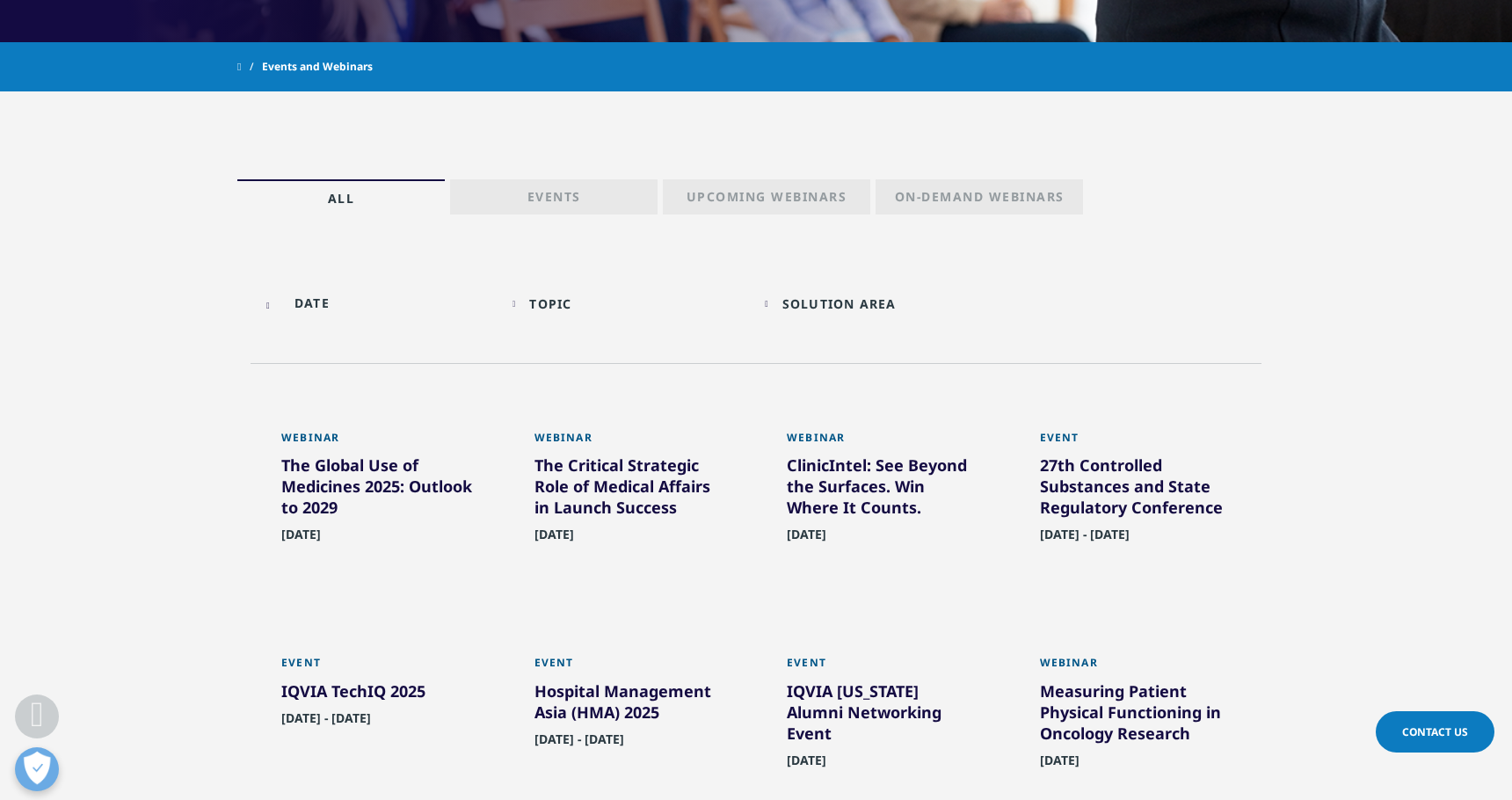
scroll to position [751, 0]
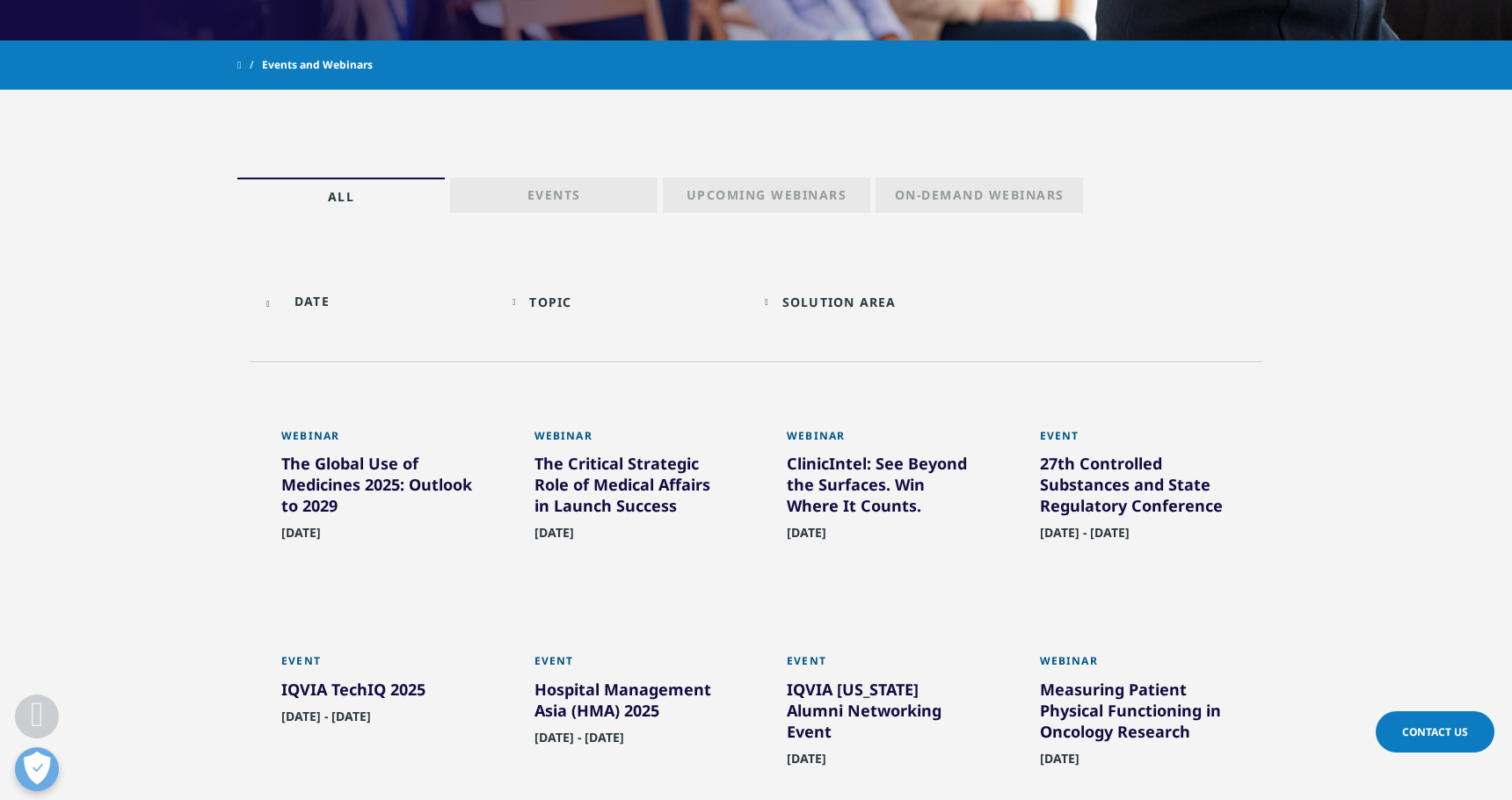
click at [853, 301] on div "Solution Area" at bounding box center [840, 302] width 115 height 16
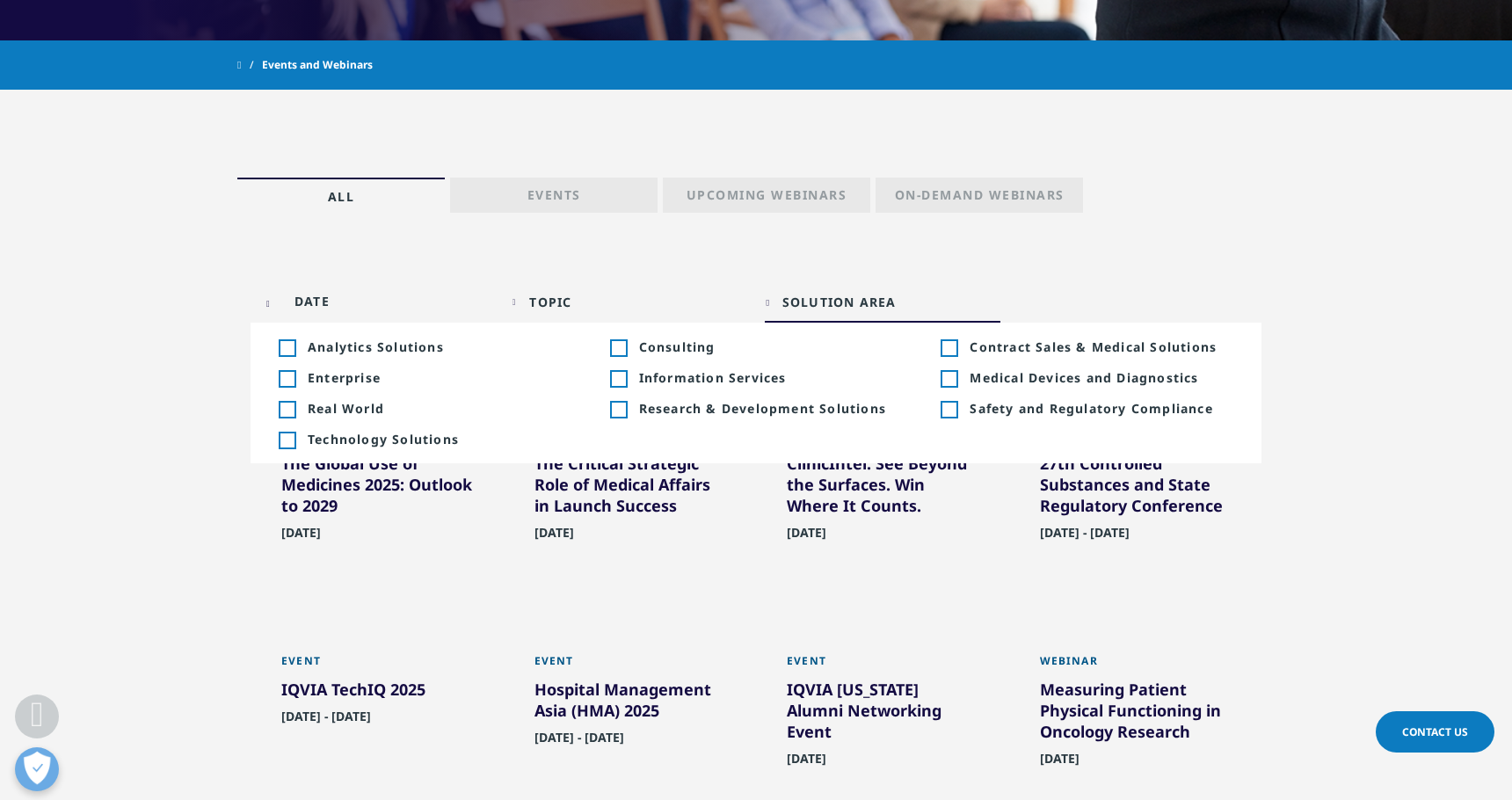
click at [287, 418] on li "Toggle Real World 3 Toggle" at bounding box center [425, 408] width 332 height 31
click at [289, 408] on div "Toggle" at bounding box center [286, 409] width 15 height 15
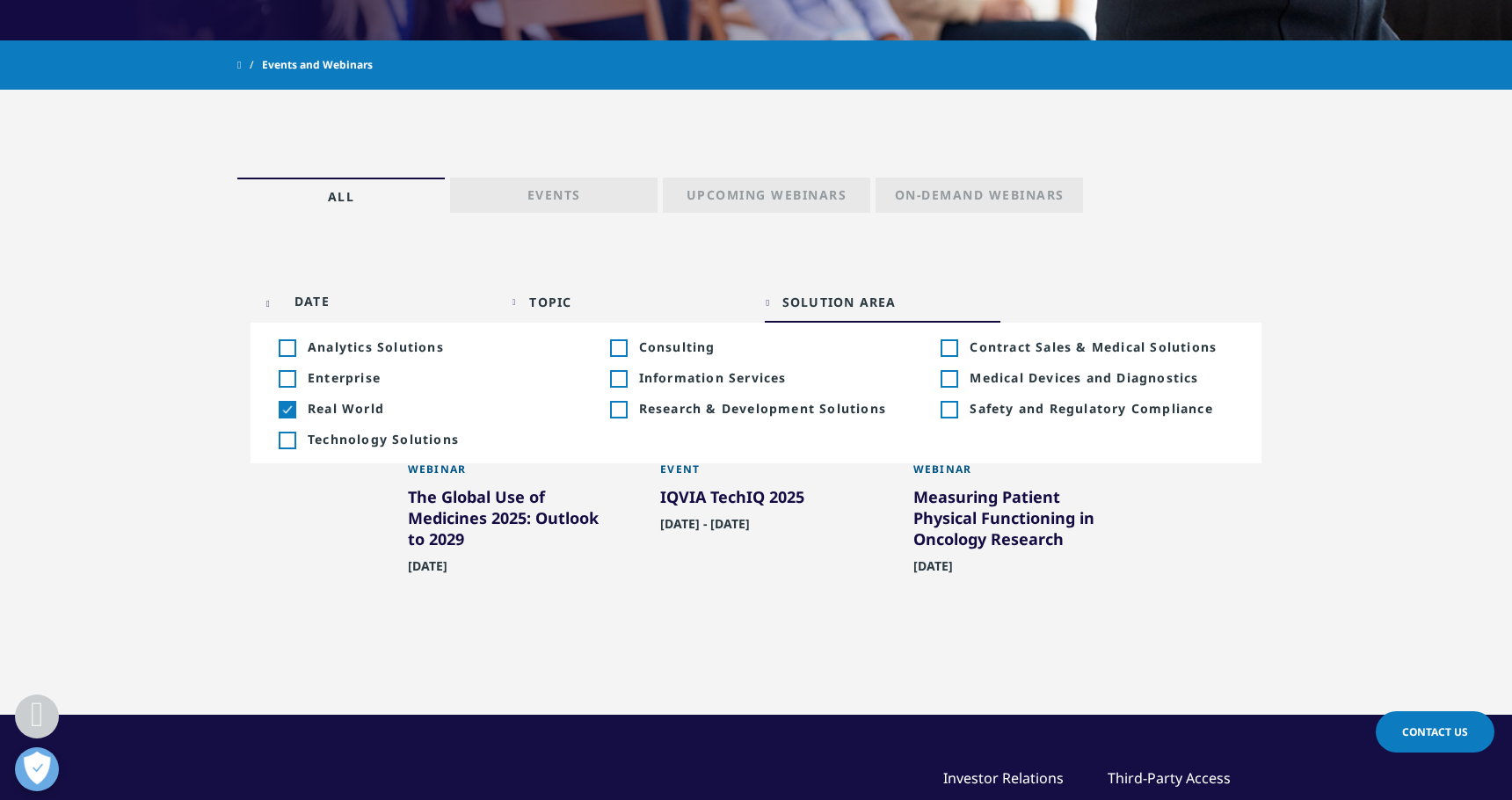
click at [175, 389] on section "Topic Loading Clear Or/And Operator Toggle Commercial Technologies 1 Toggle Tog…" at bounding box center [756, 487] width 1512 height 455
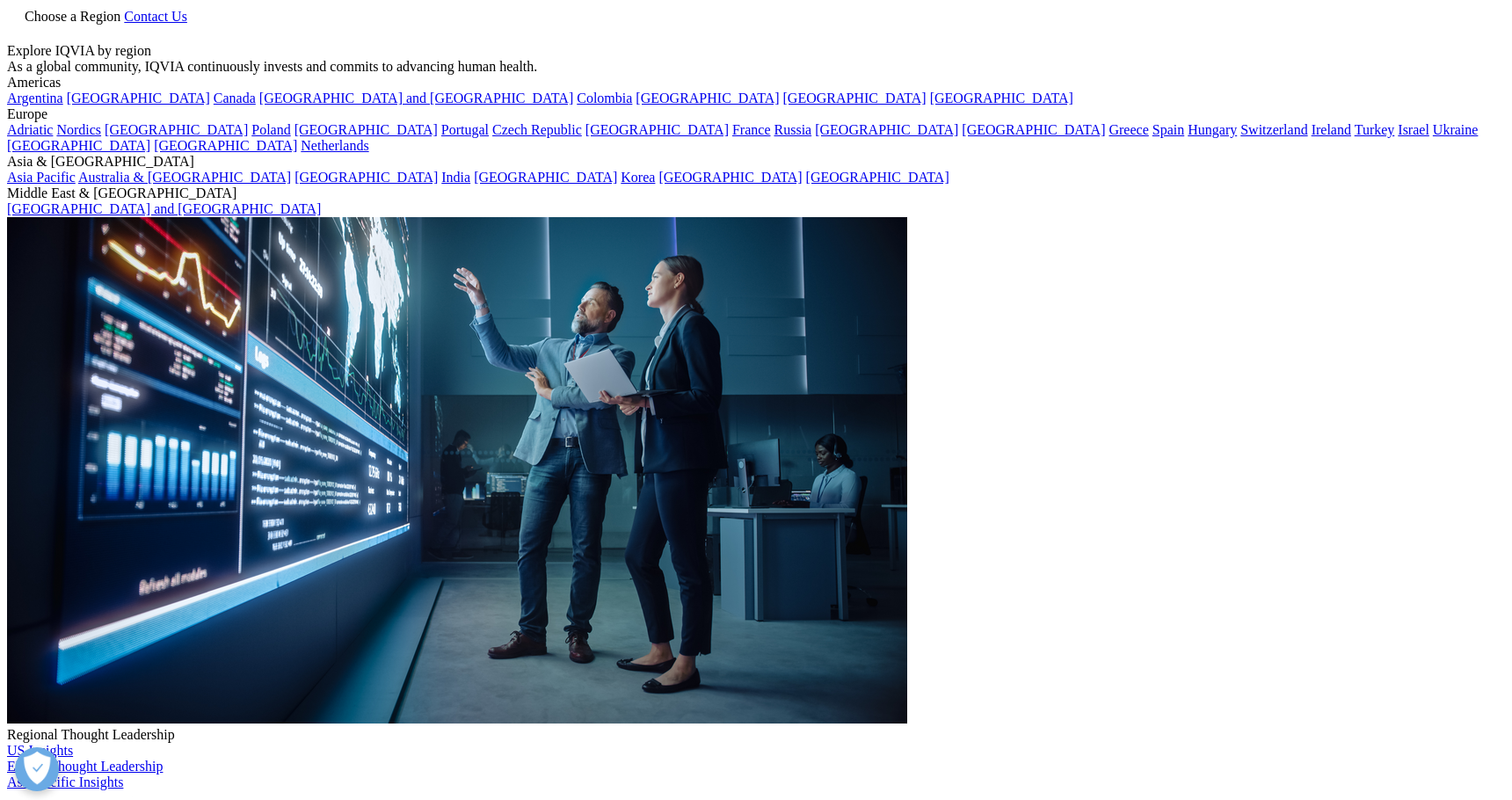
scroll to position [563, 1037]
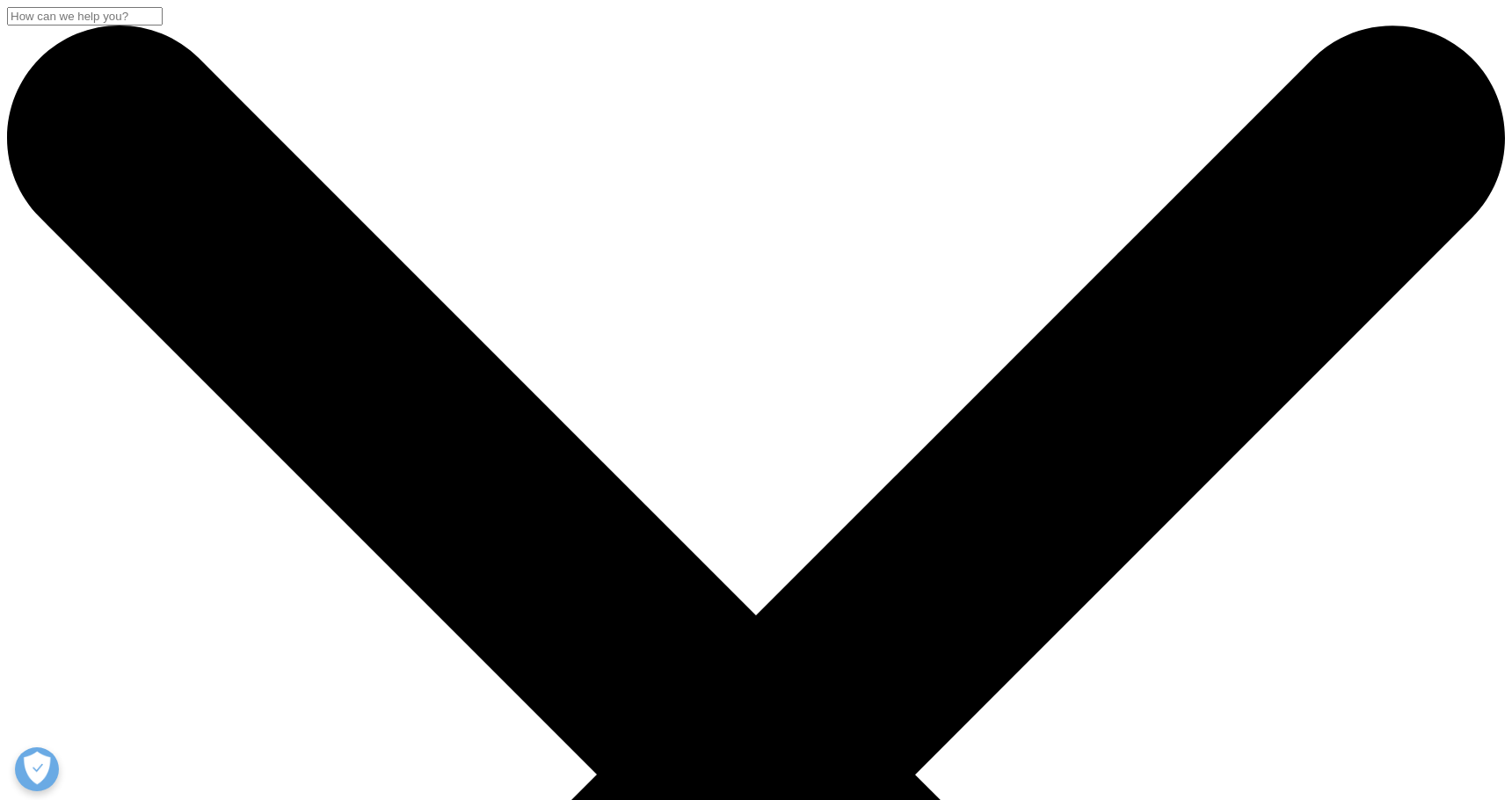
scroll to position [401, 1037]
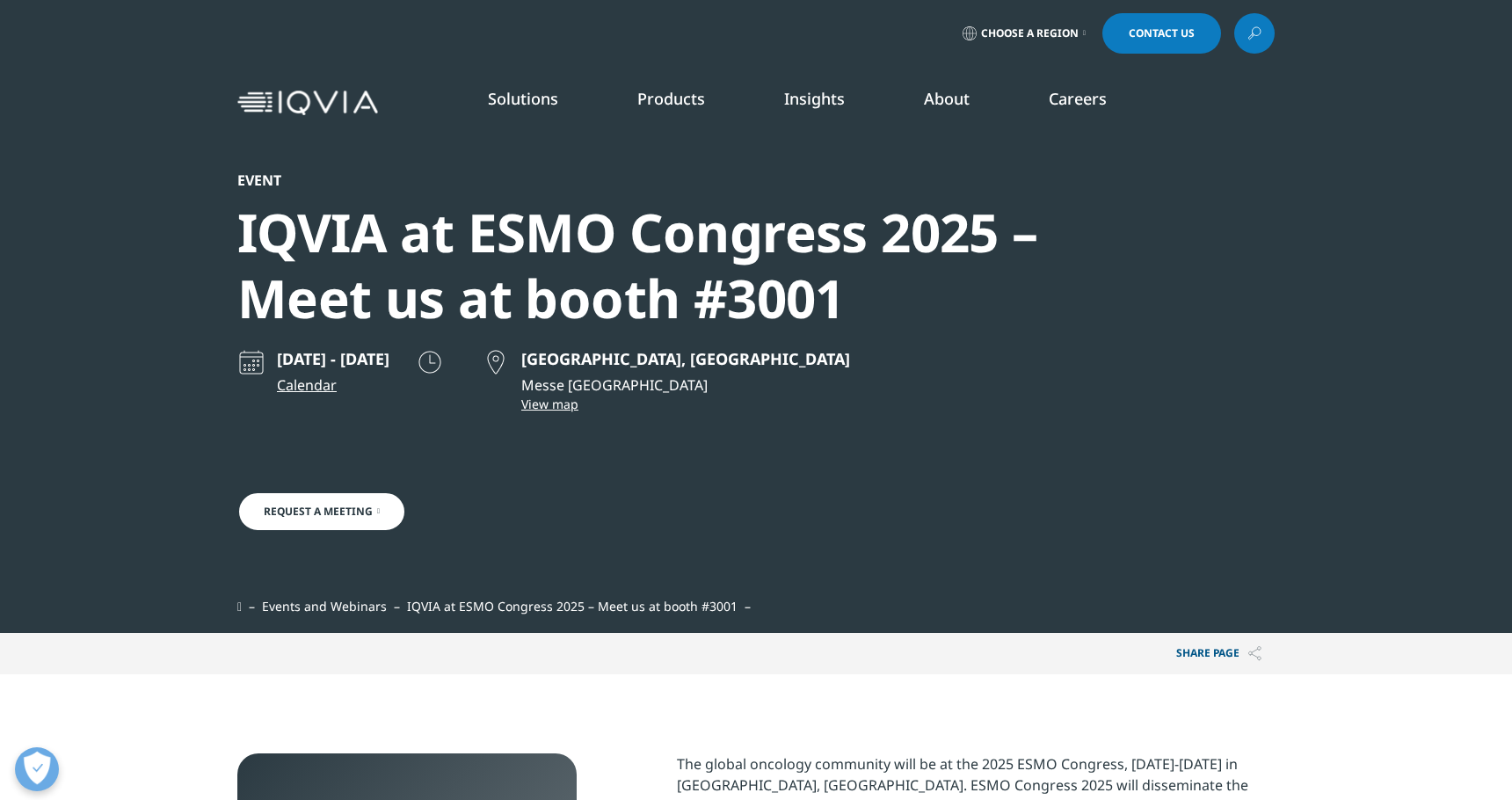
scroll to position [354, 1037]
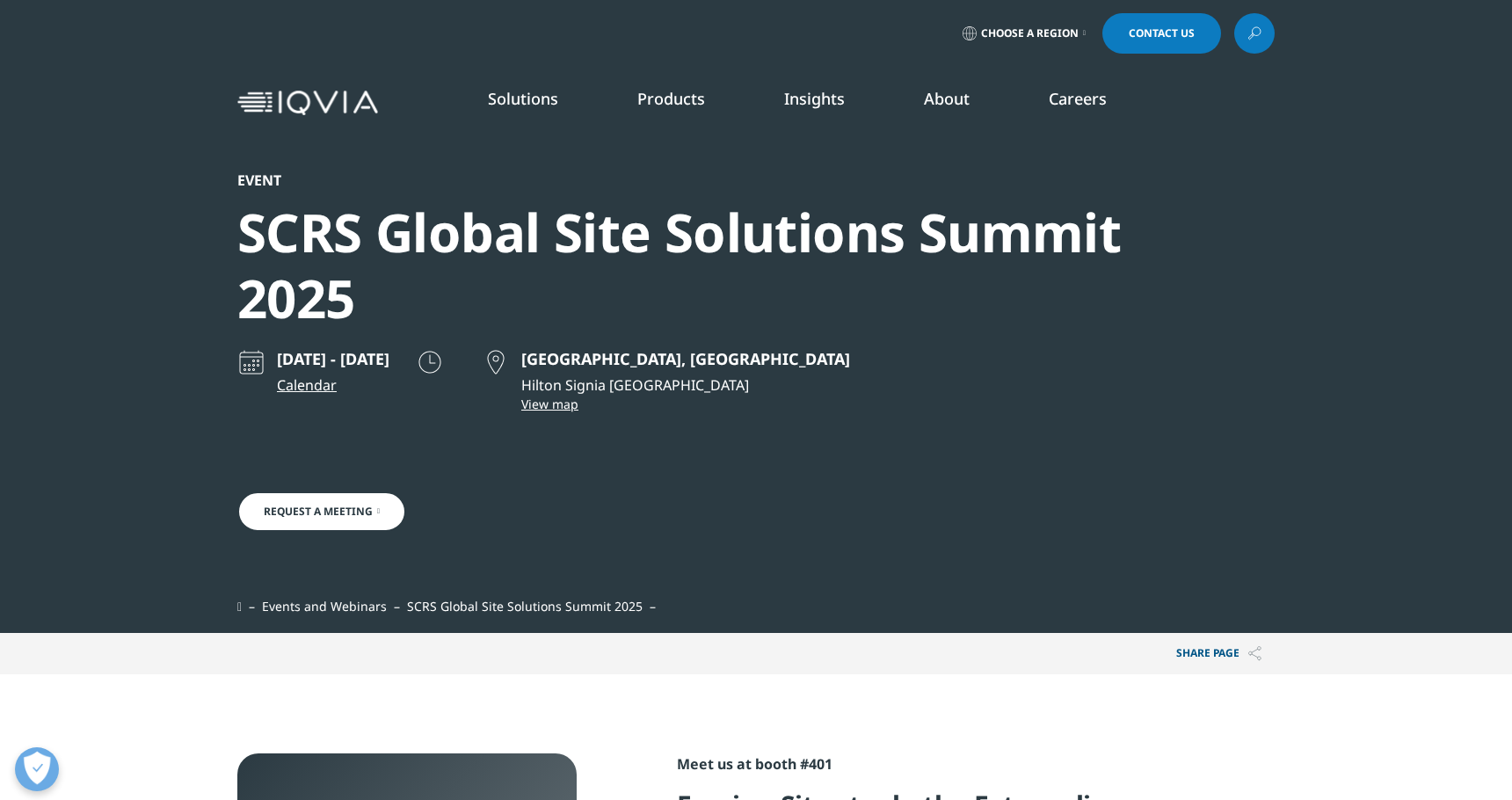
scroll to position [586, 1037]
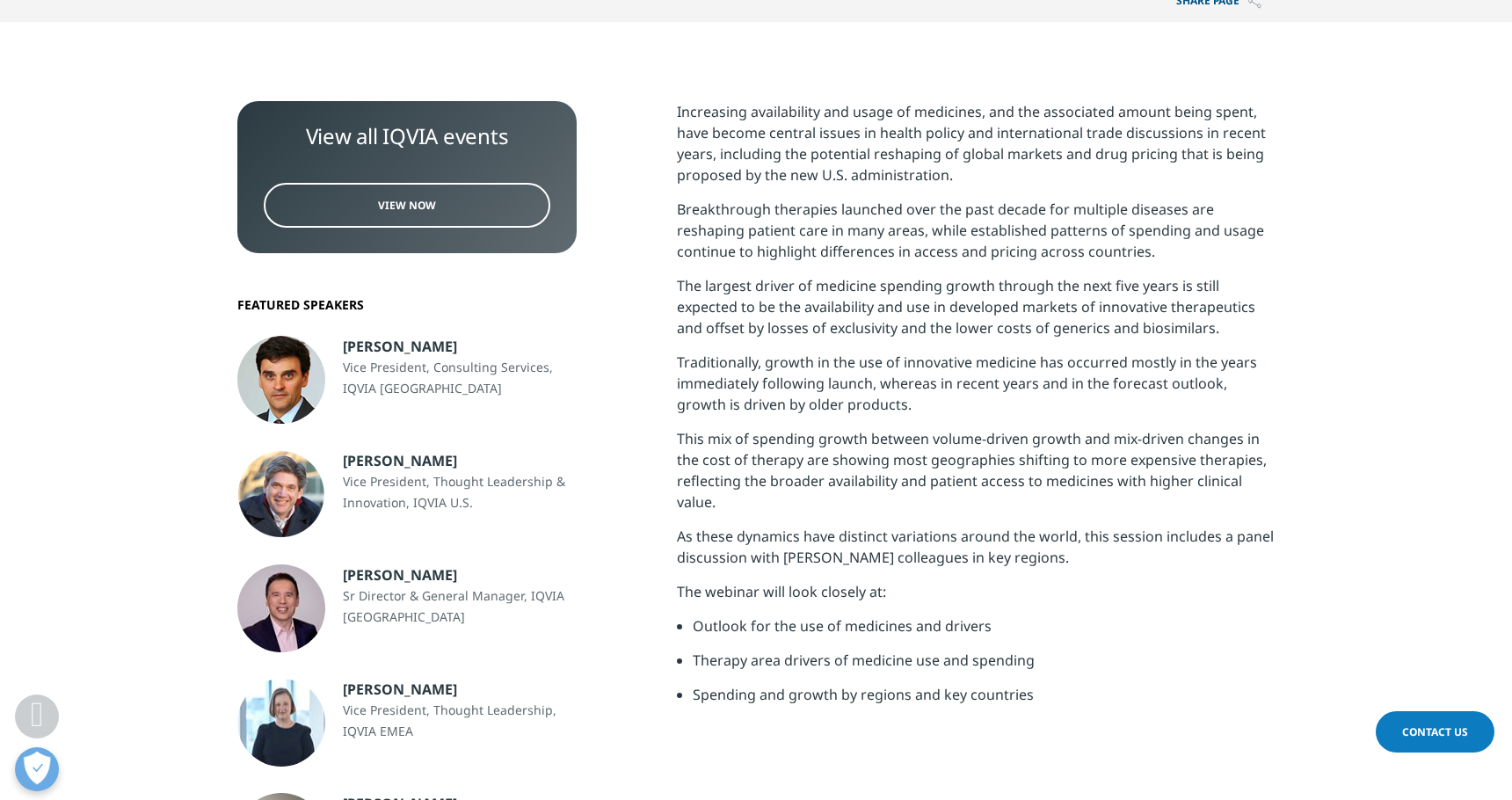
scroll to position [545, 0]
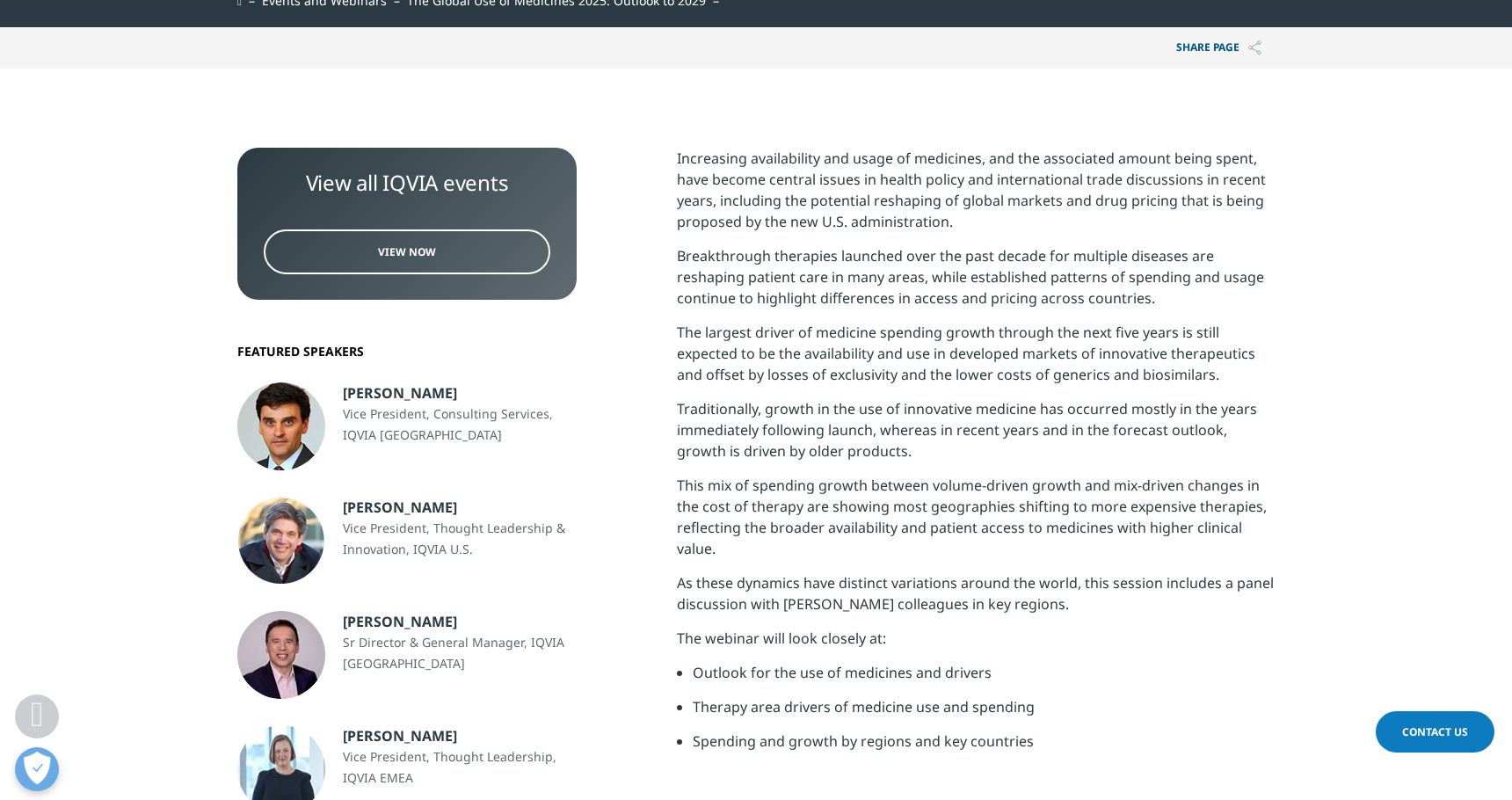
click at [952, 333] on p "The largest driver of medicine spending growth through the next five years is s…" at bounding box center [976, 360] width 597 height 76
